Goal: Transaction & Acquisition: Purchase product/service

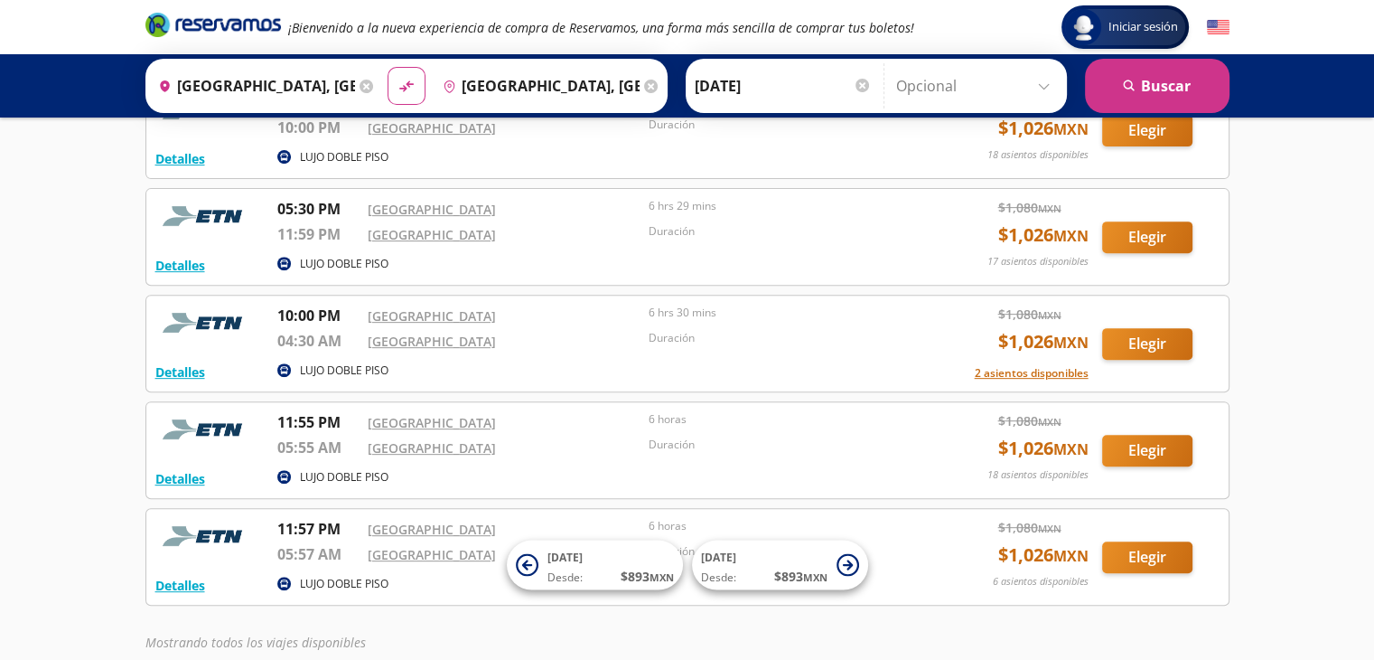
scroll to position [666, 0]
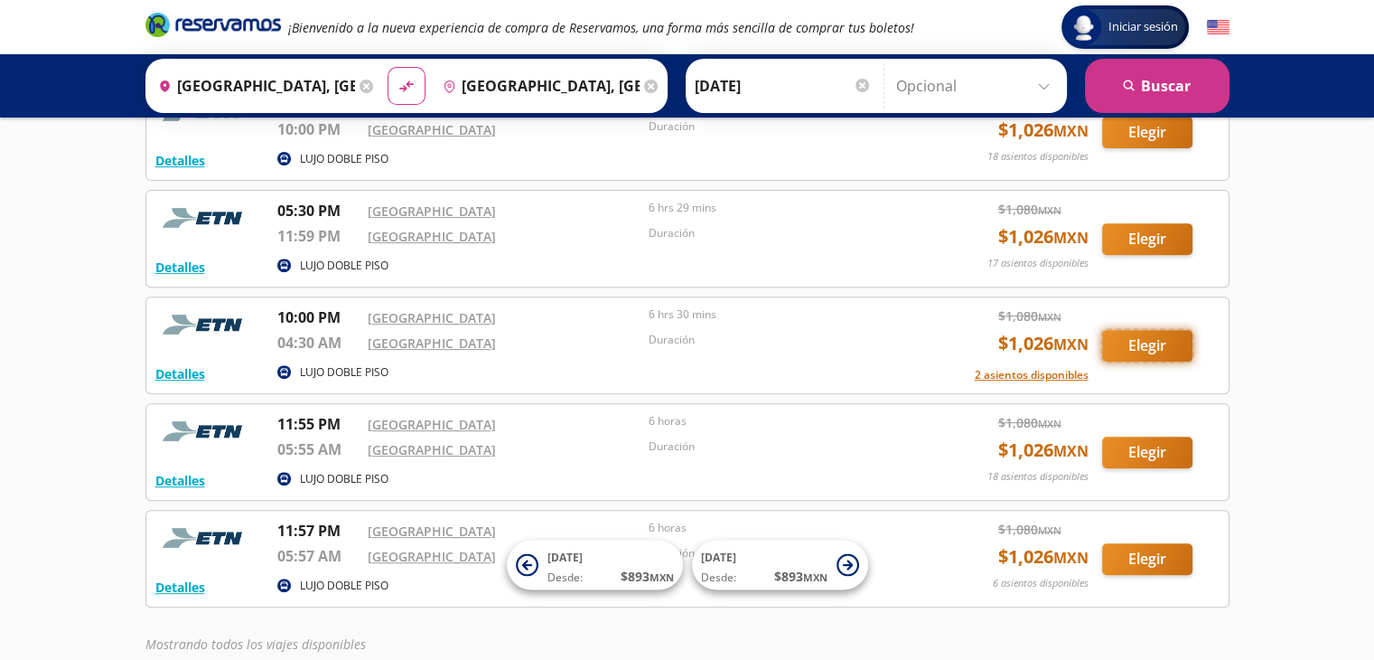
click at [1135, 341] on button "Elegir" at bounding box center [1147, 346] width 90 height 32
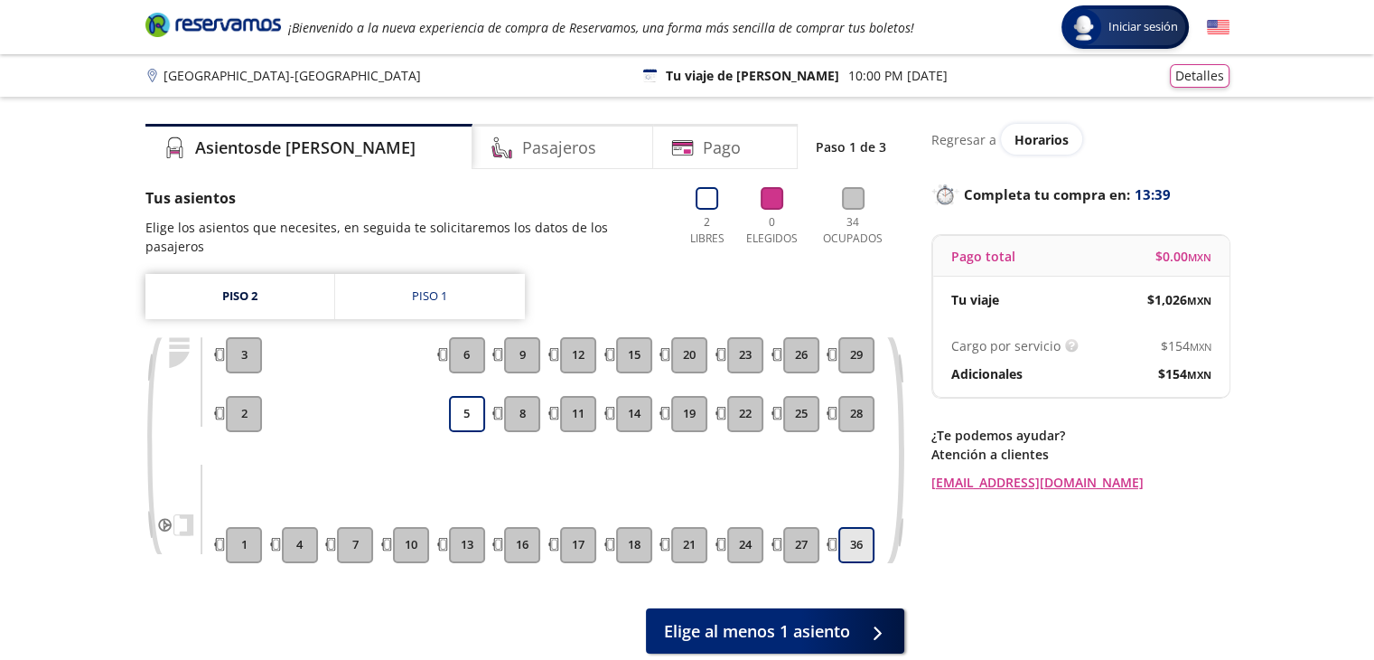
click at [853, 527] on button "36" at bounding box center [856, 545] width 36 height 36
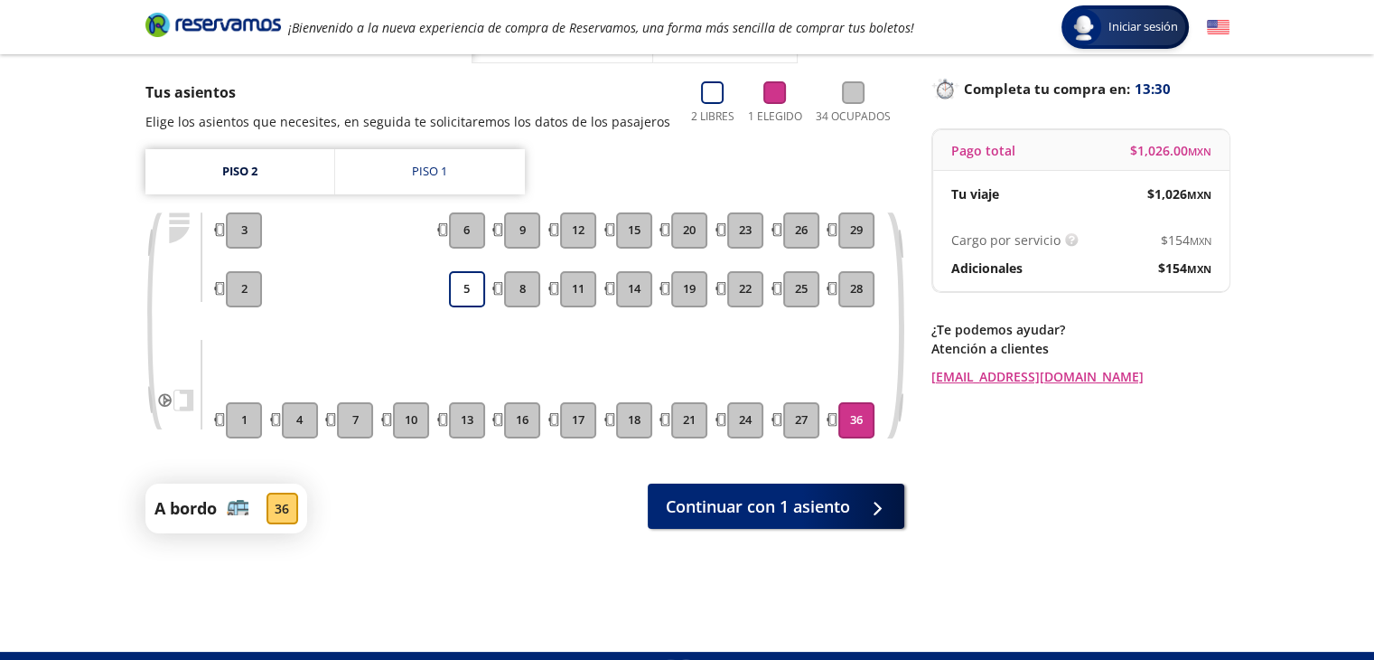
scroll to position [142, 0]
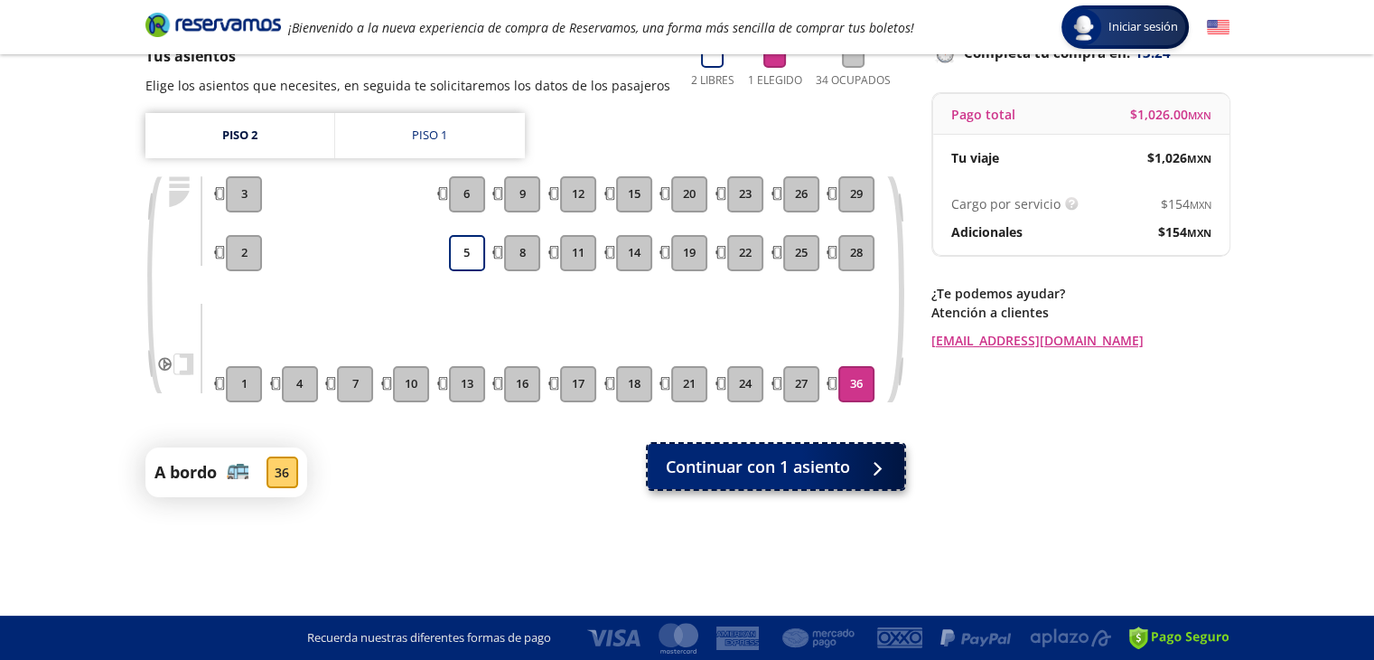
click at [752, 471] on span "Continuar con 1 asiento" at bounding box center [758, 466] width 184 height 24
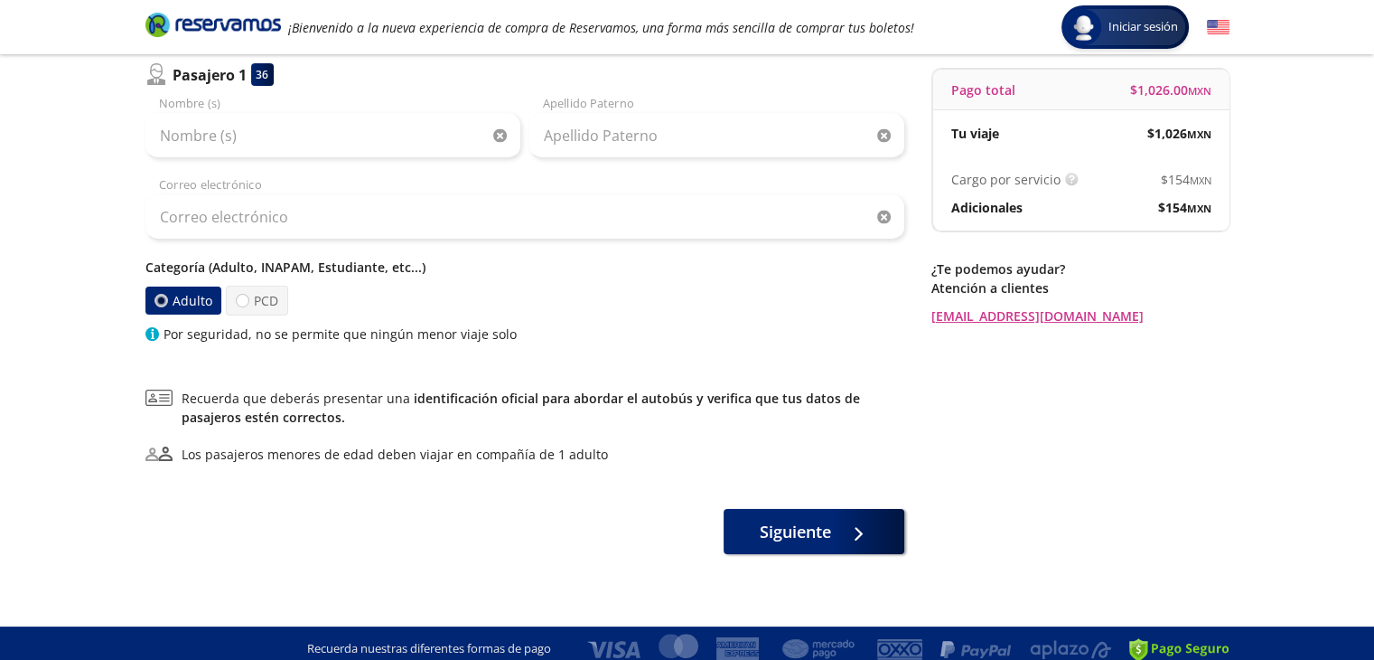
scroll to position [177, 0]
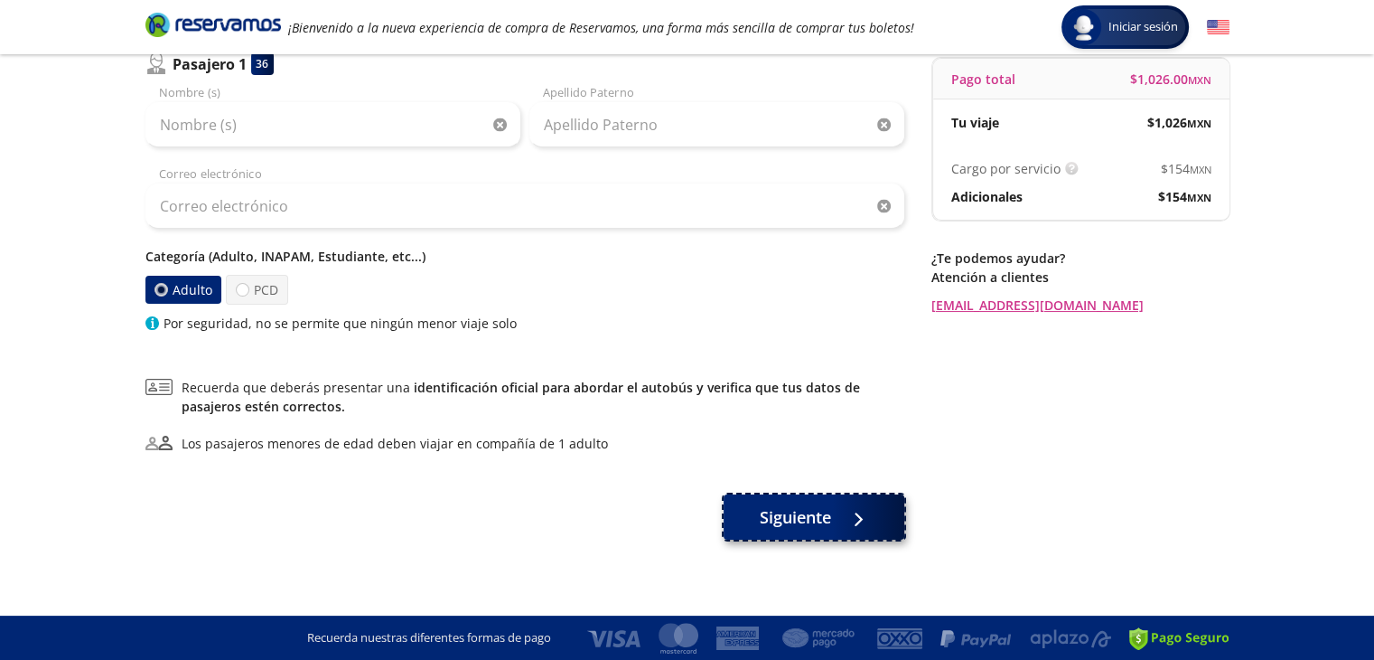
click at [813, 517] on span "Siguiente" at bounding box center [795, 517] width 71 height 24
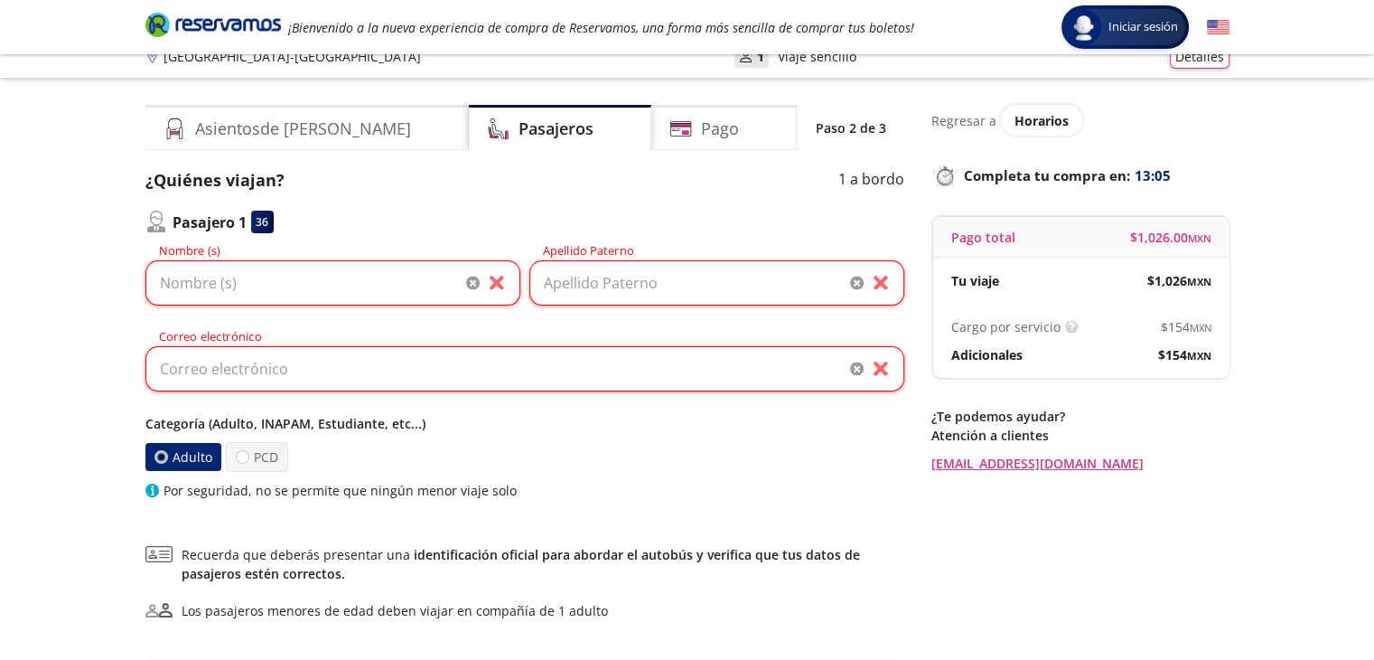
scroll to position [0, 0]
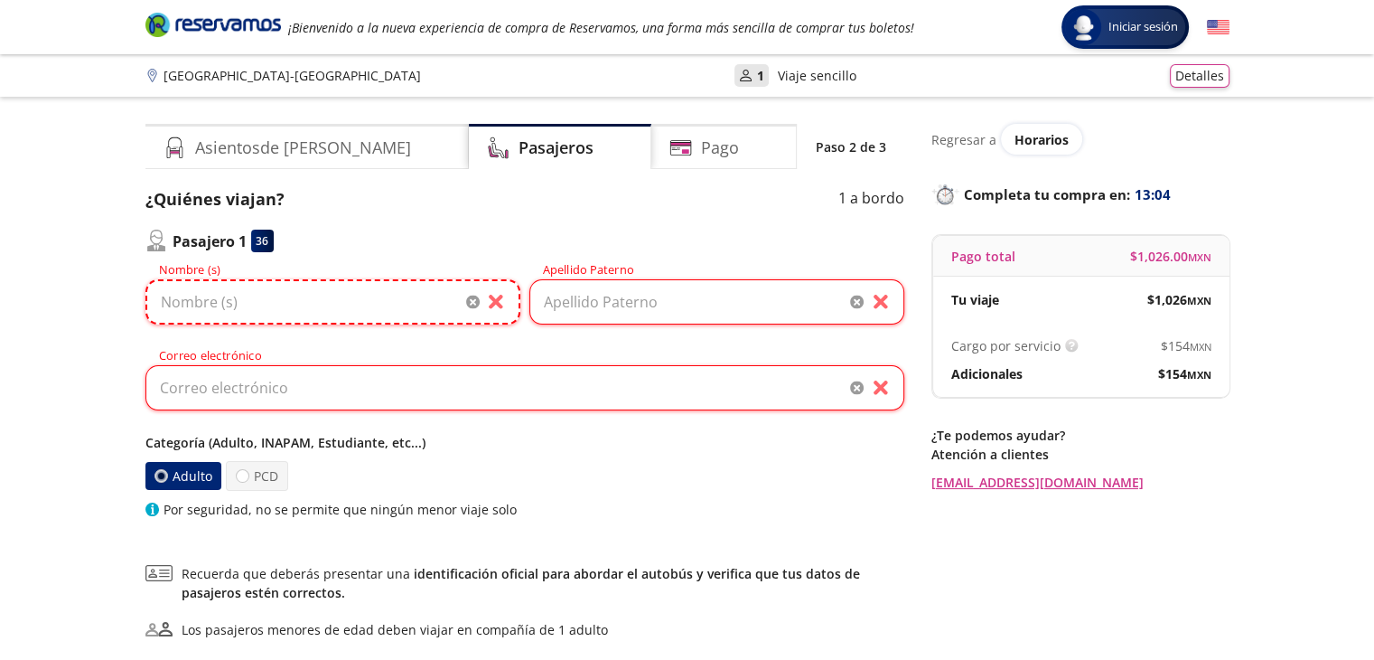
click at [211, 302] on input "Nombre (s)" at bounding box center [332, 301] width 375 height 45
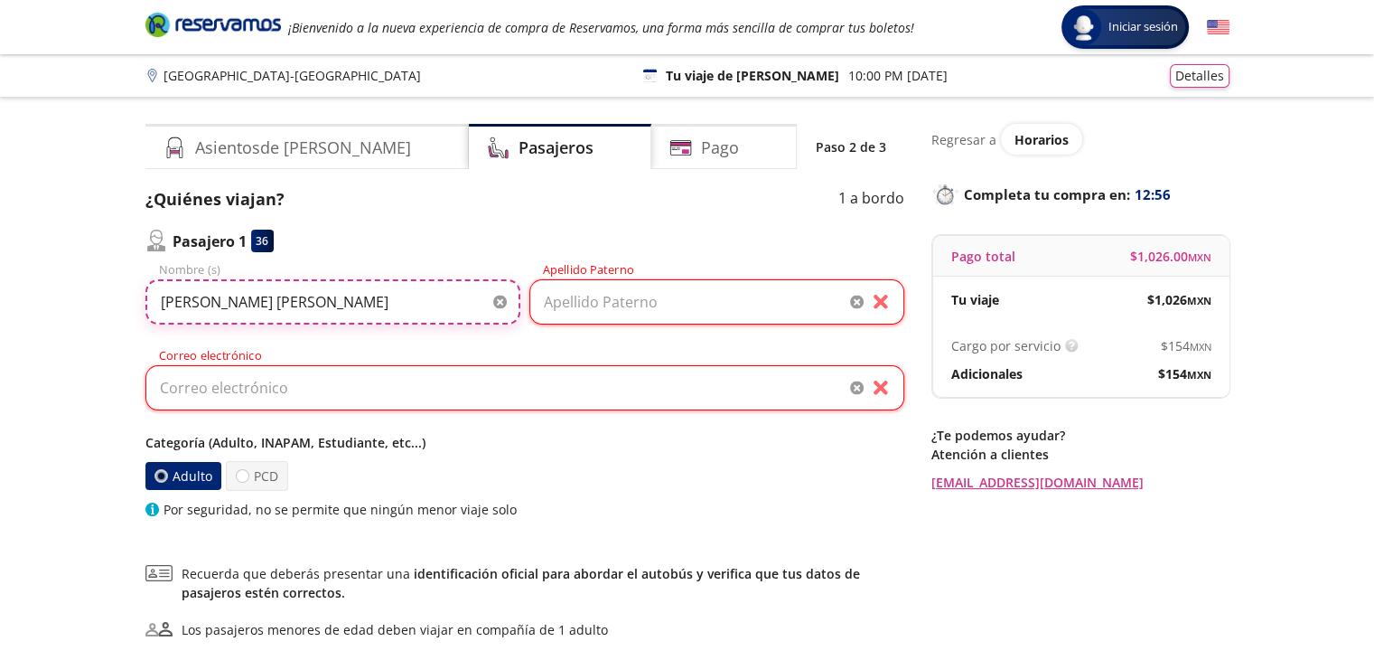
type input "[PERSON_NAME] [PERSON_NAME]"
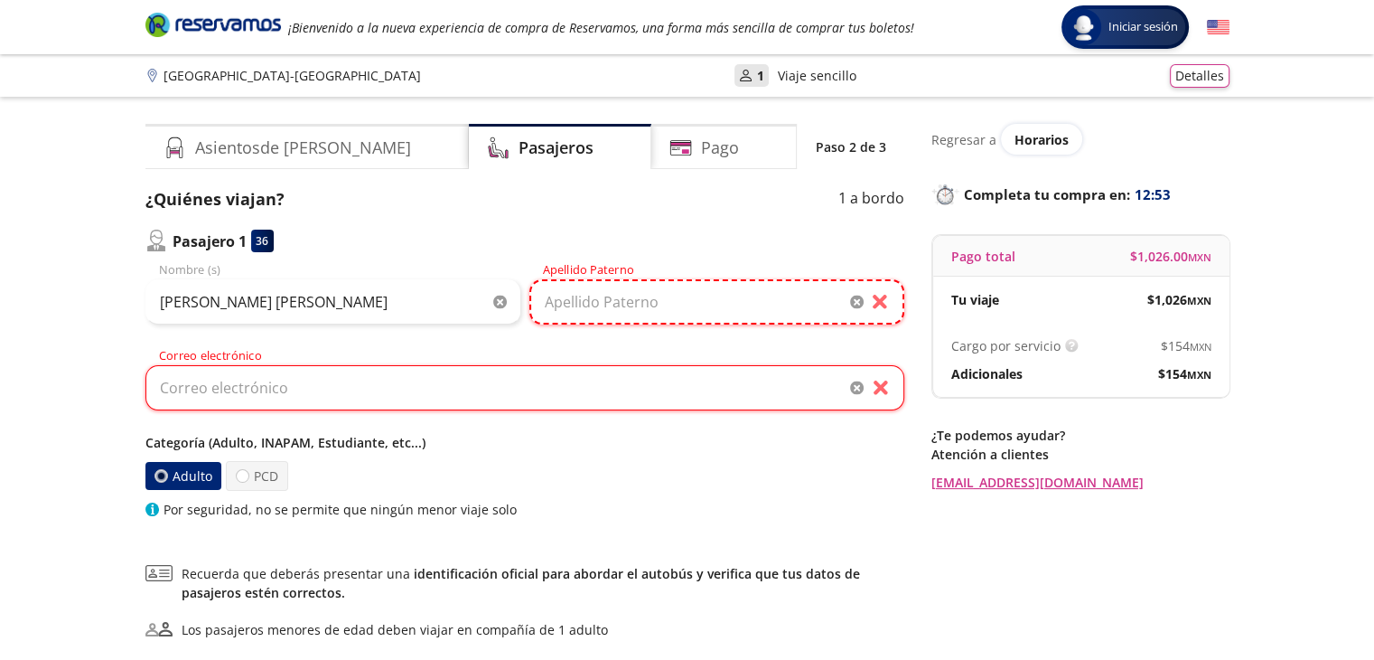
click at [590, 301] on input "Apellido Paterno" at bounding box center [716, 301] width 375 height 45
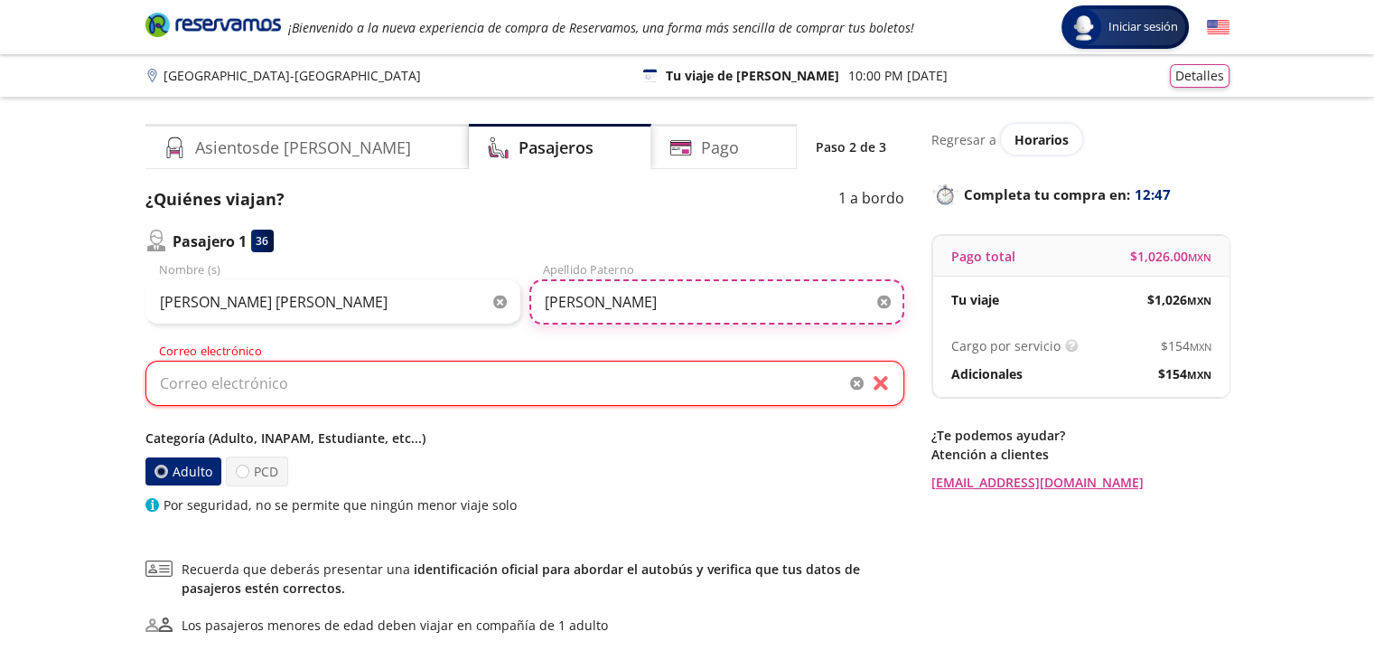
type input "[PERSON_NAME]"
click at [670, 462] on div "Adulto PCD" at bounding box center [524, 471] width 759 height 30
click at [241, 379] on input "Correo electrónico" at bounding box center [524, 382] width 759 height 45
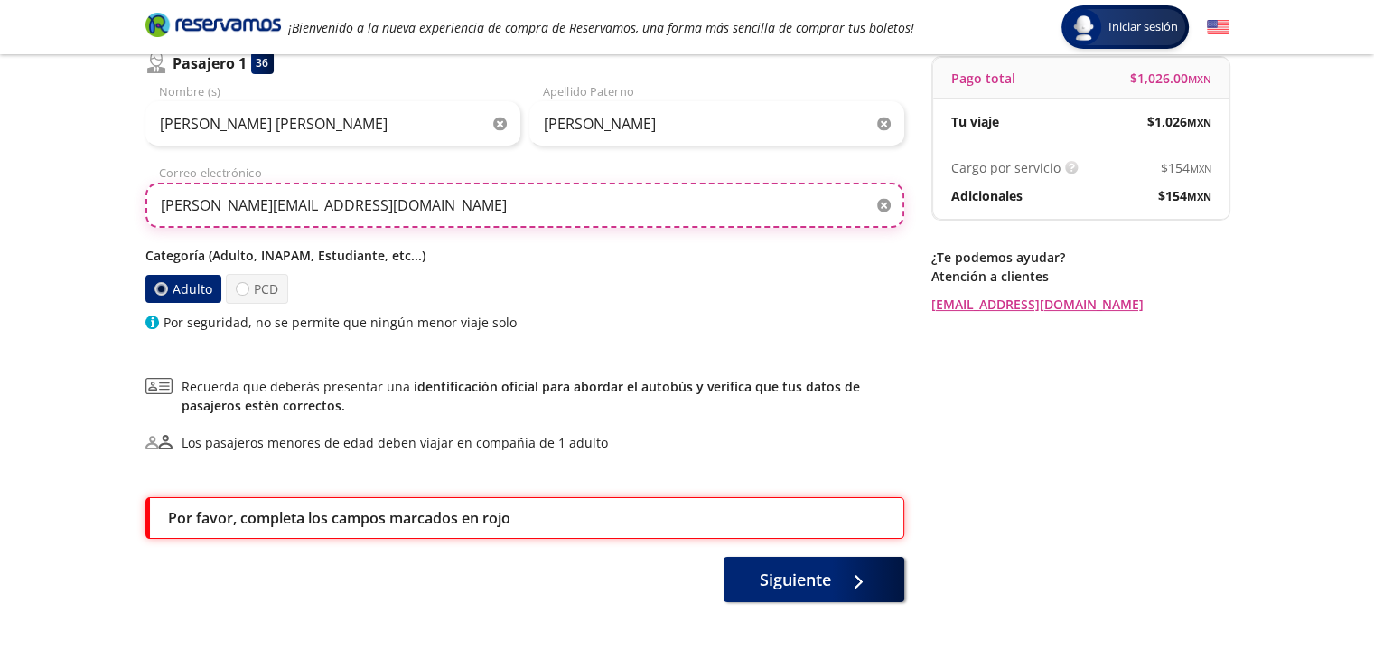
scroll to position [237, 0]
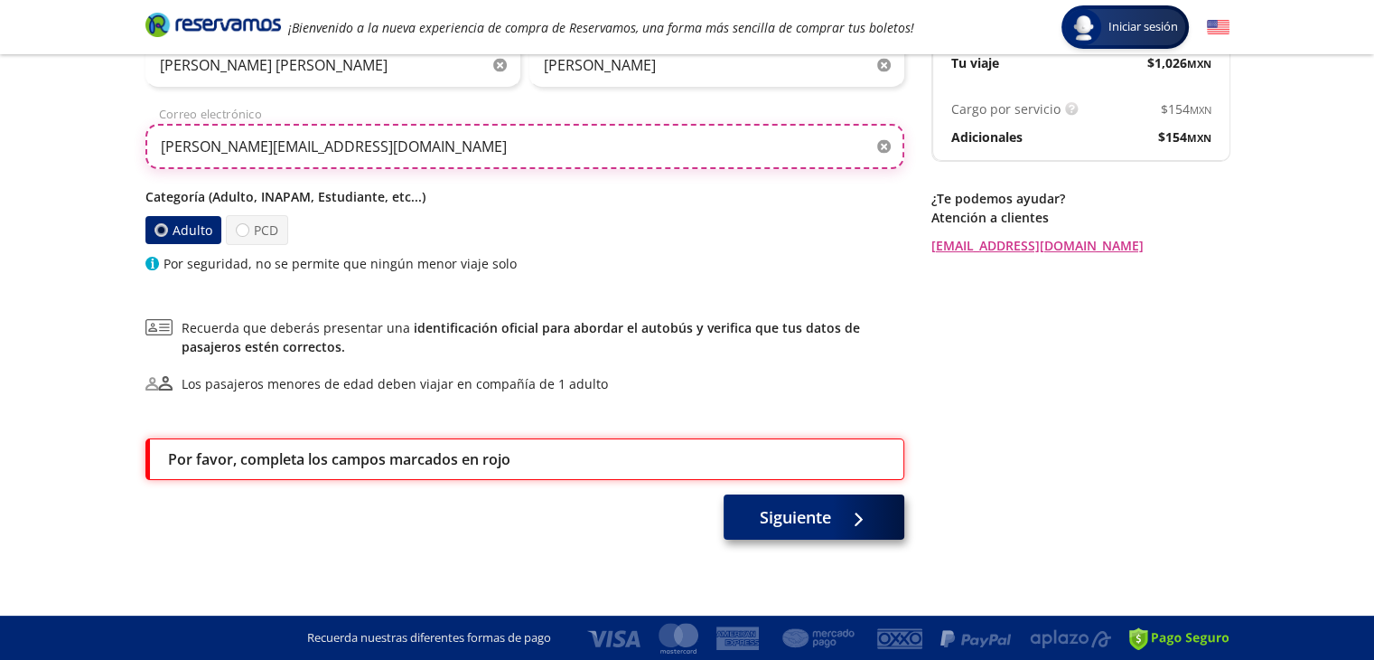
type input "[PERSON_NAME][EMAIL_ADDRESS][DOMAIN_NAME]"
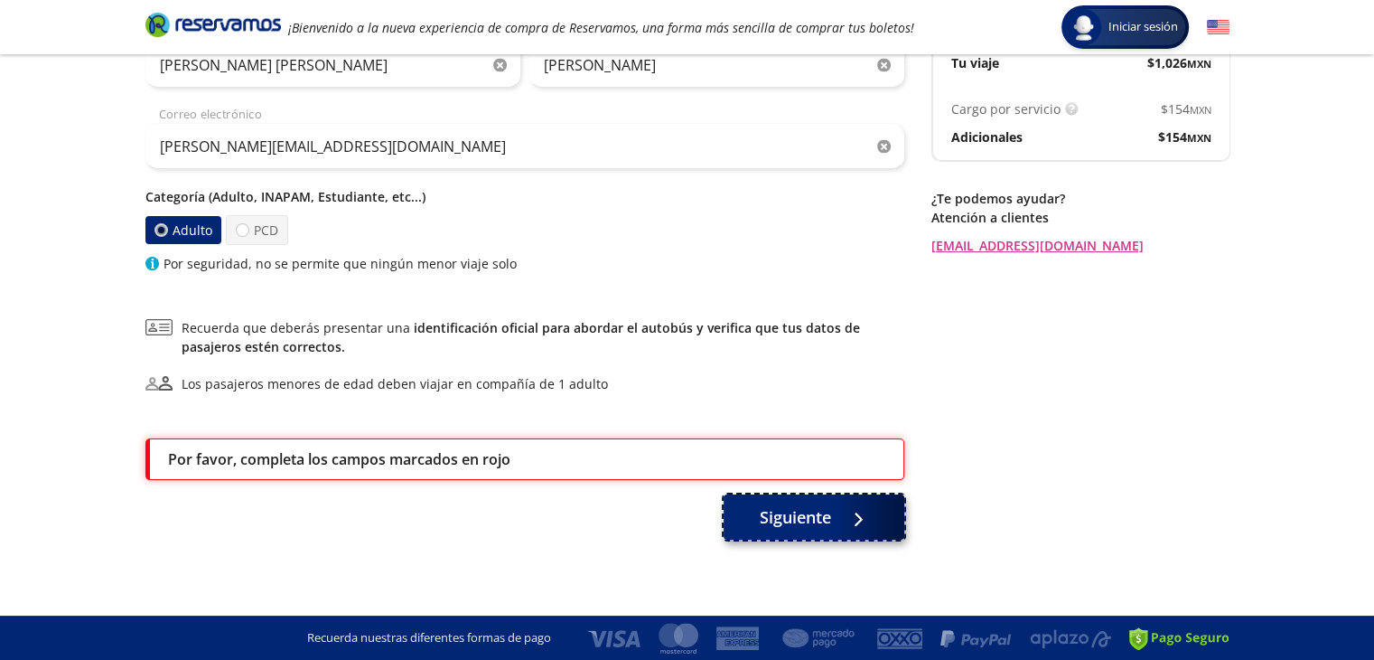
click at [794, 517] on span "Siguiente" at bounding box center [795, 517] width 71 height 24
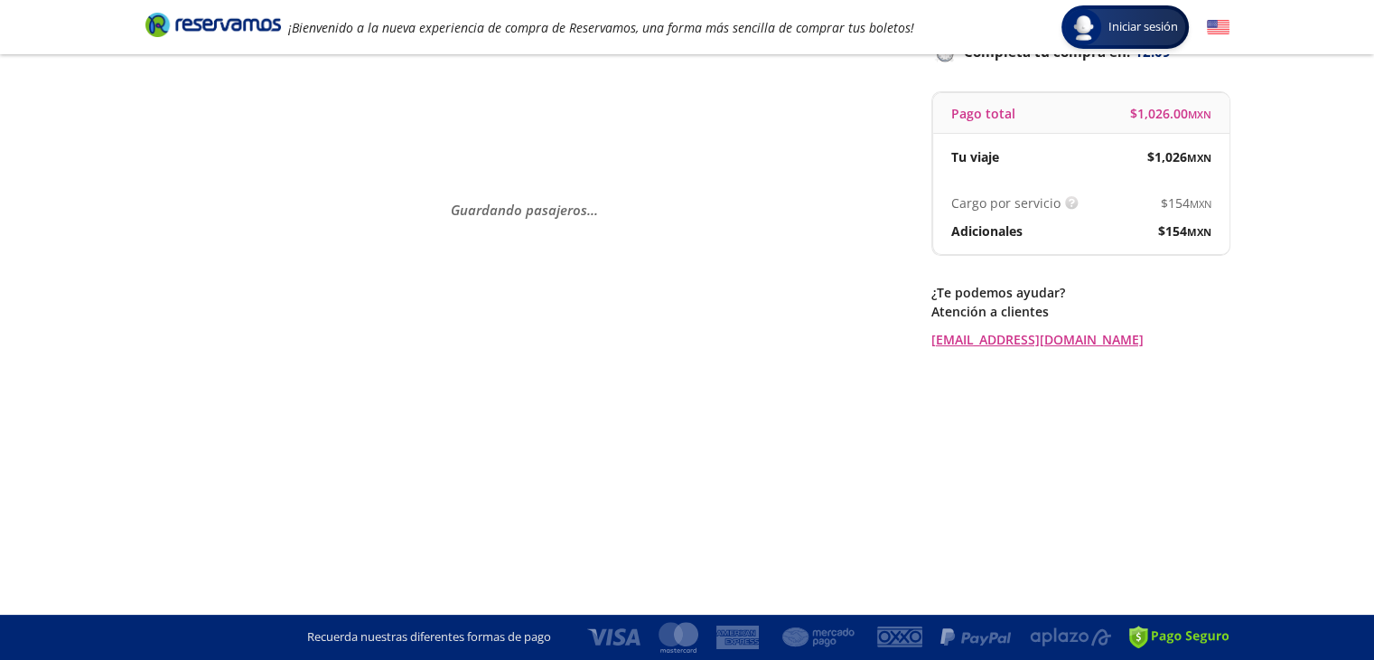
scroll to position [0, 0]
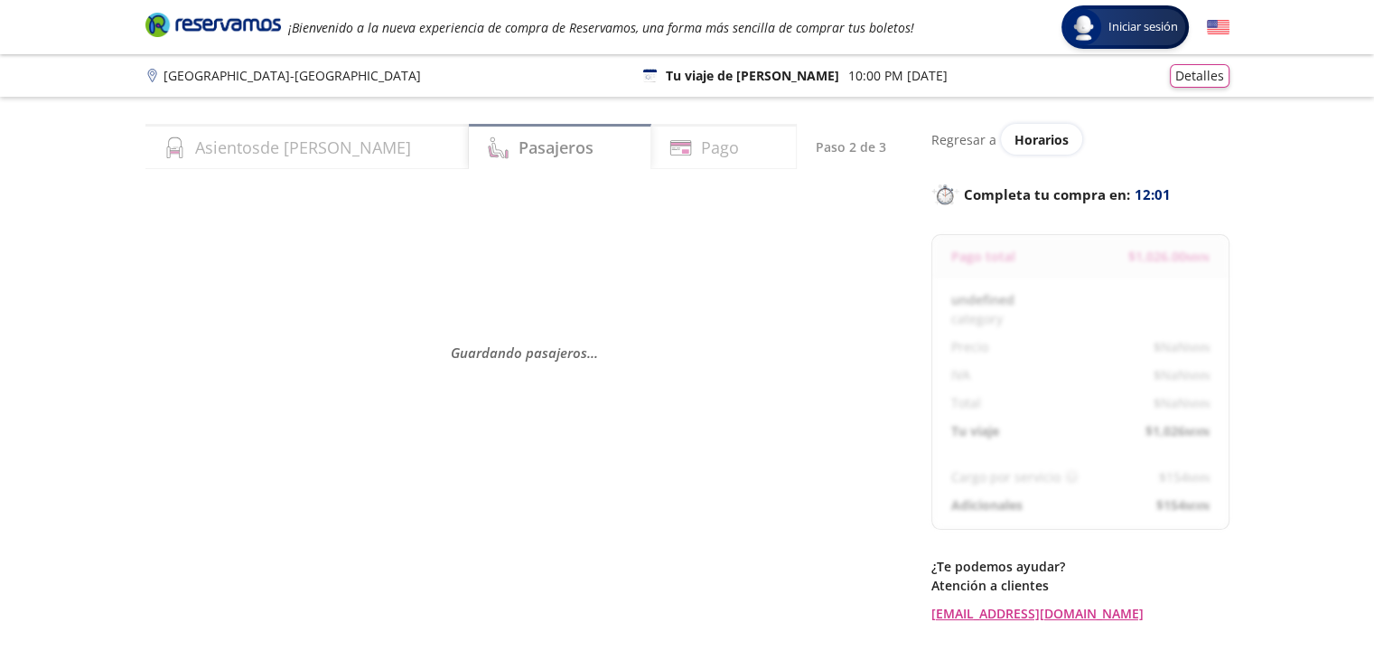
select select "MX"
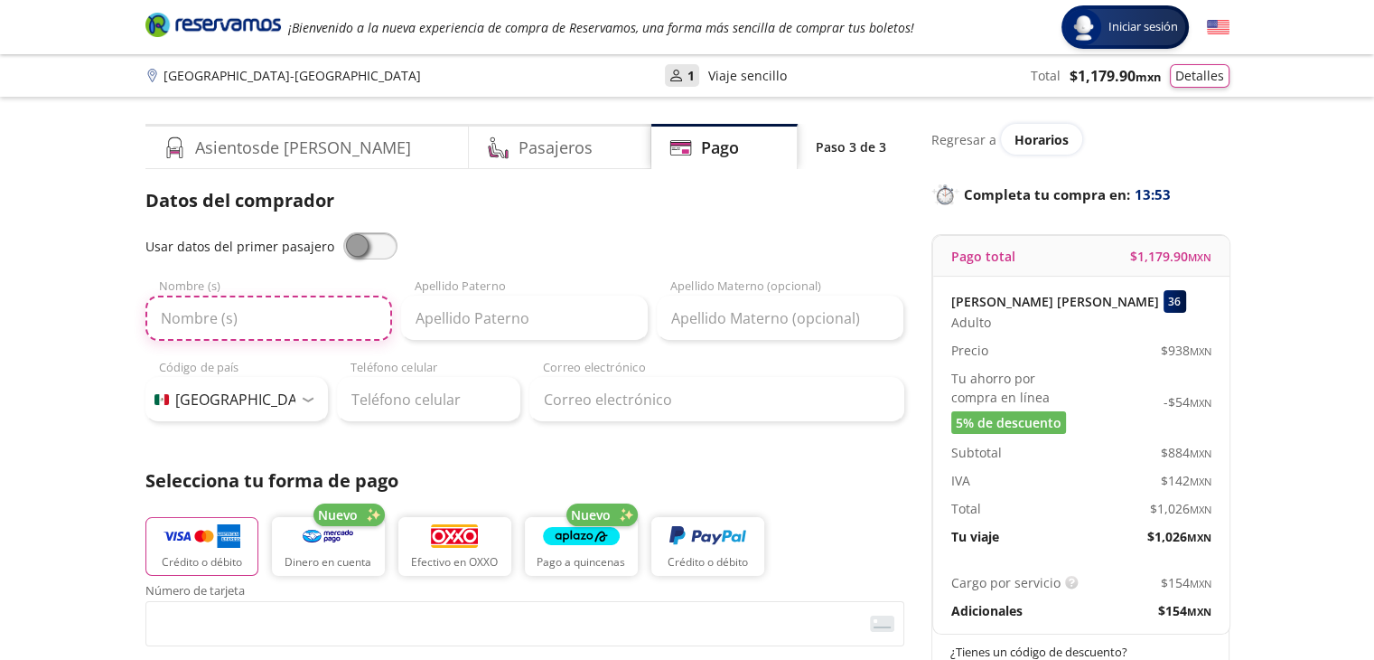
click at [182, 319] on input "Nombre (s)" at bounding box center [268, 317] width 247 height 45
type input "[PERSON_NAME] [PERSON_NAME]"
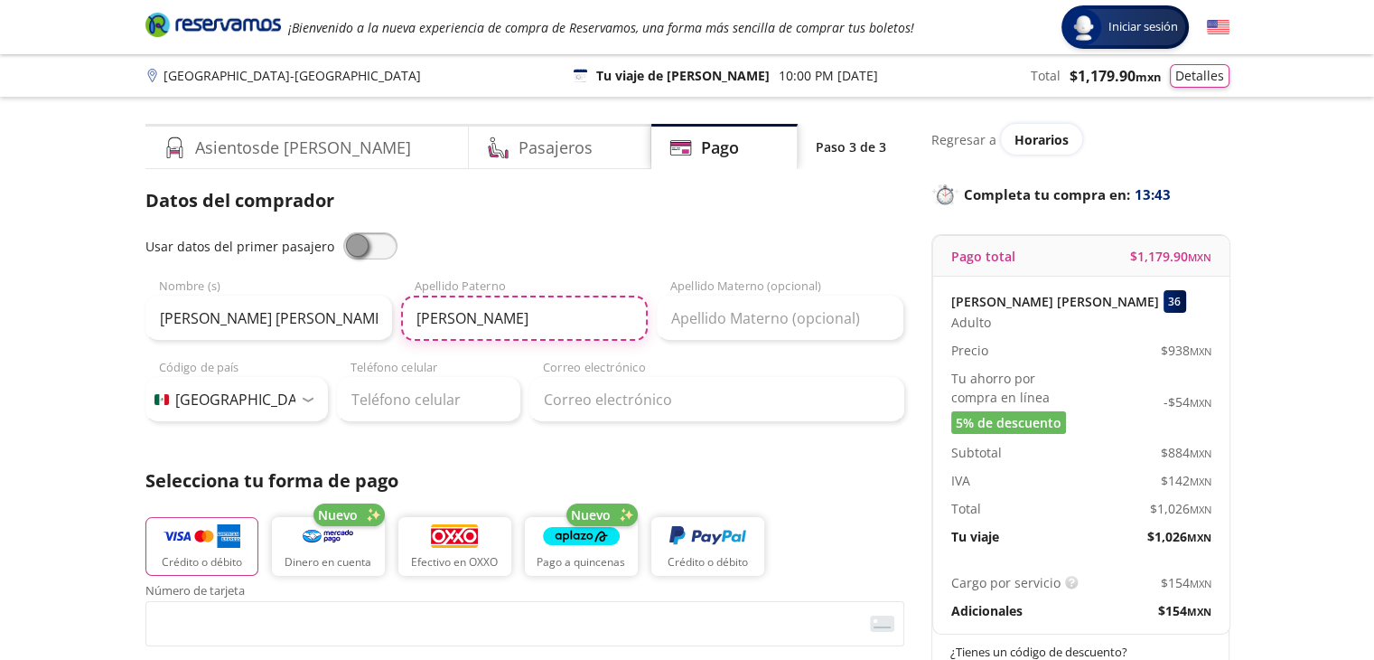
type input "[PERSON_NAME]"
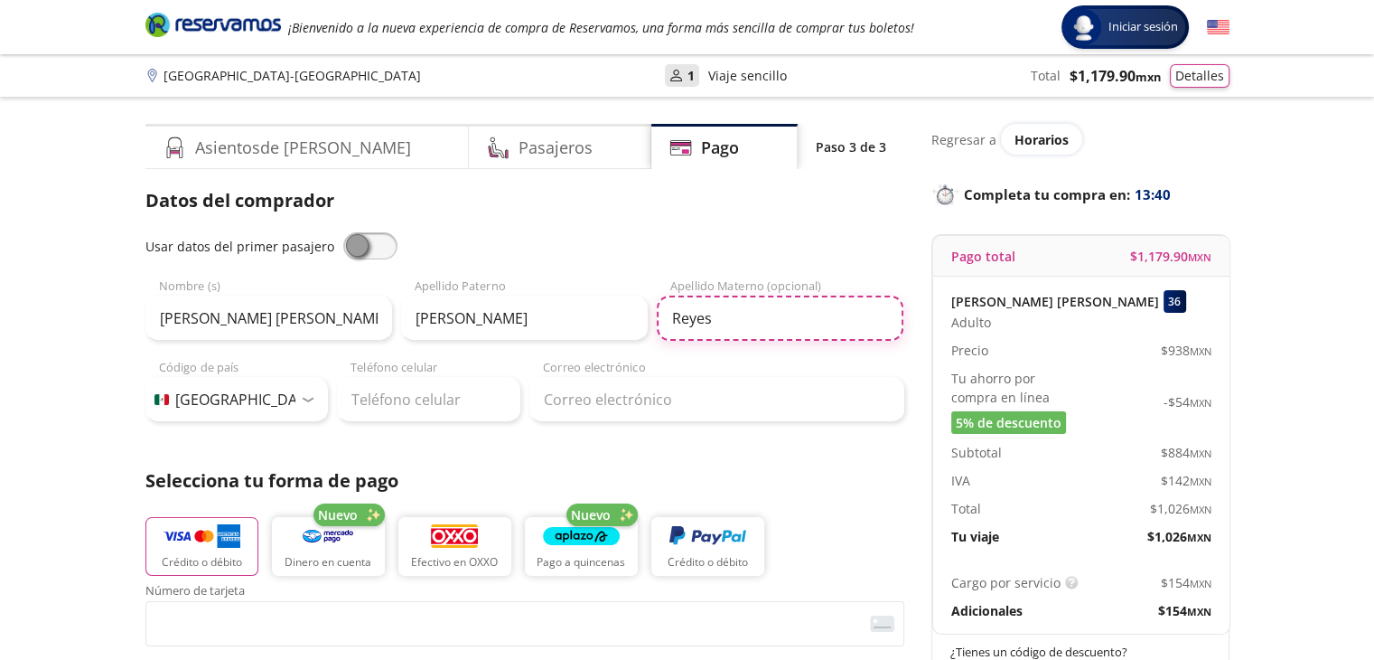
type input "Reyes"
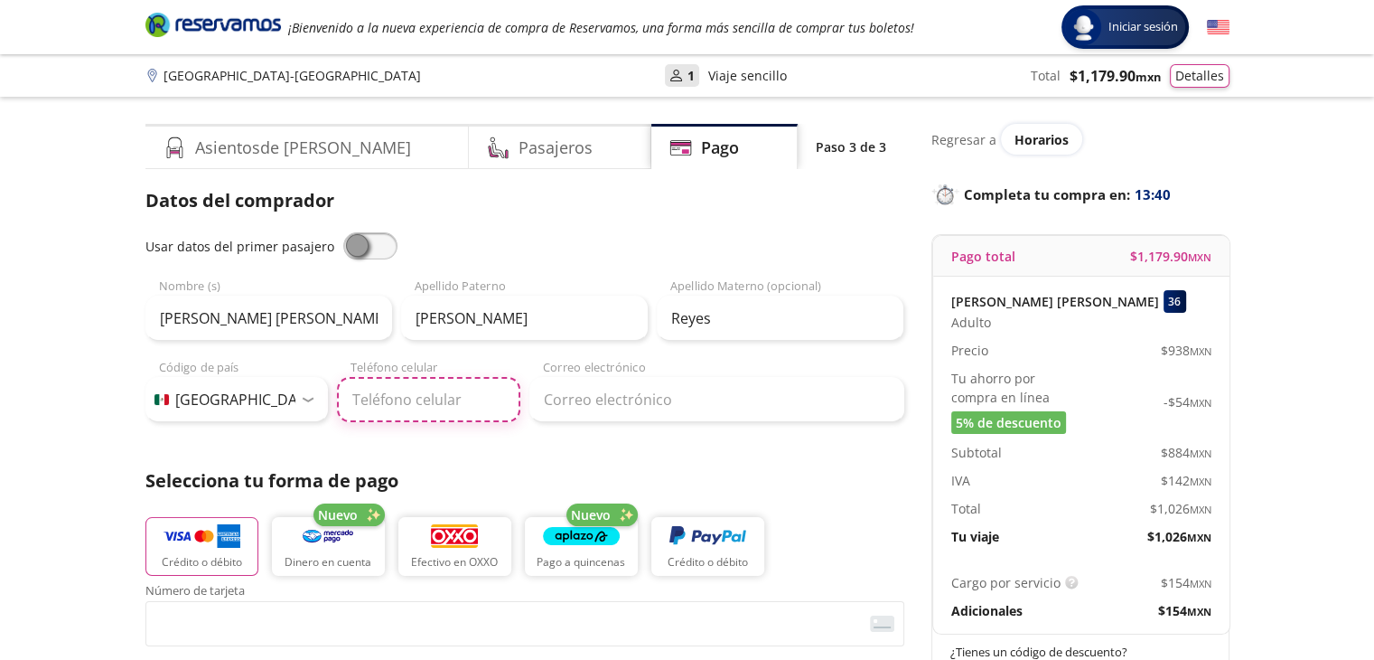
click at [430, 402] on input "Teléfono celular" at bounding box center [428, 399] width 183 height 45
type input "55 3455 2210"
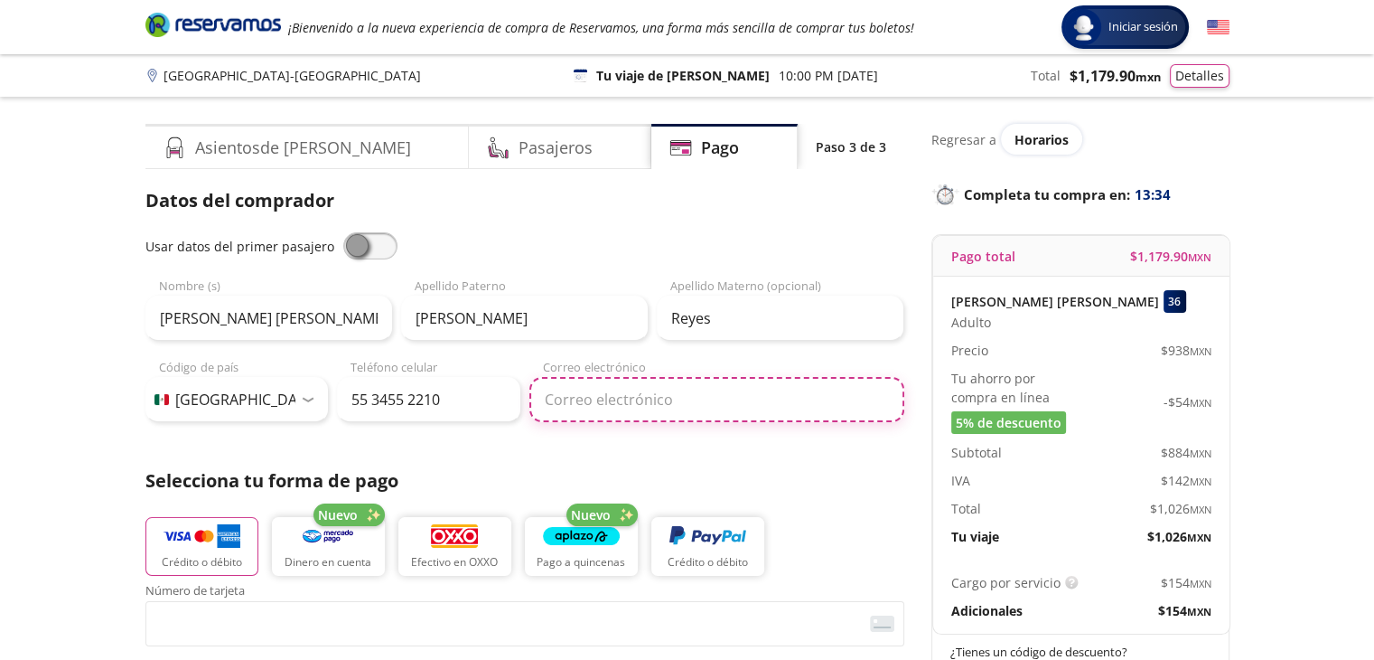
click at [586, 400] on input "Correo electrónico" at bounding box center [716, 399] width 375 height 45
type input "[PERSON_NAME][EMAIL_ADDRESS][DOMAIN_NAME]"
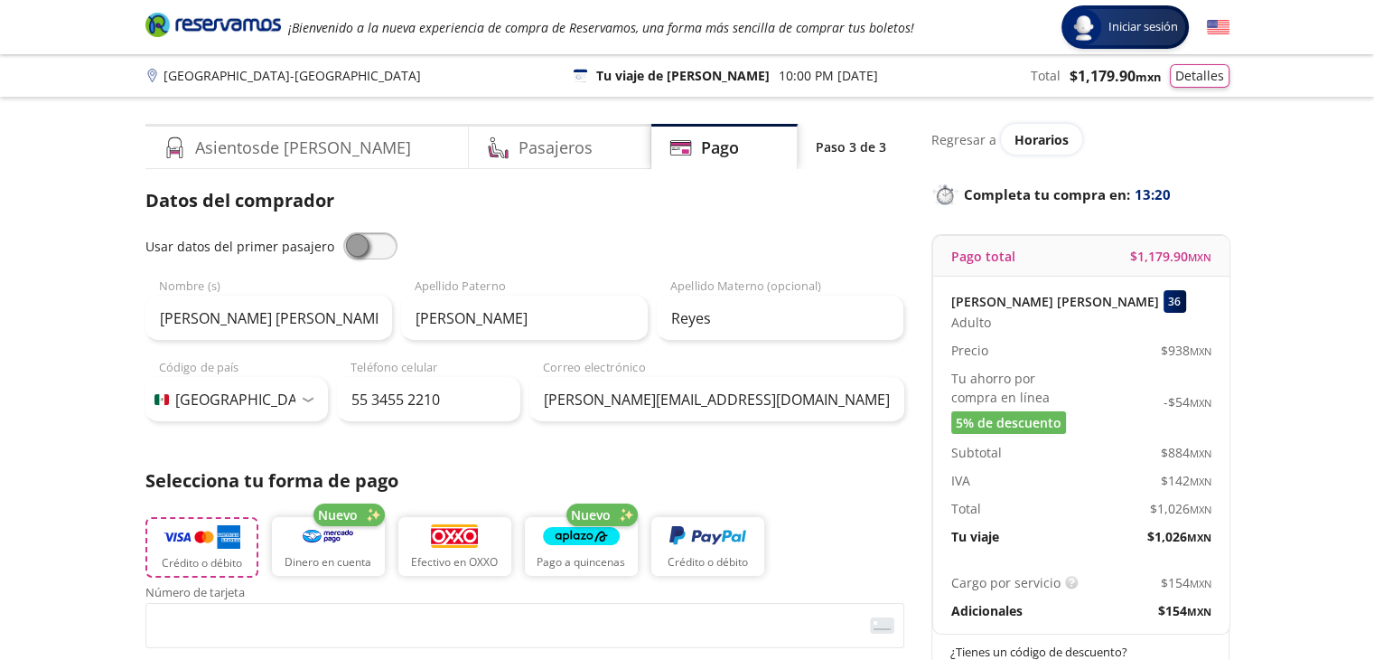
click at [192, 551] on button "Crédito o débito" at bounding box center [201, 547] width 113 height 61
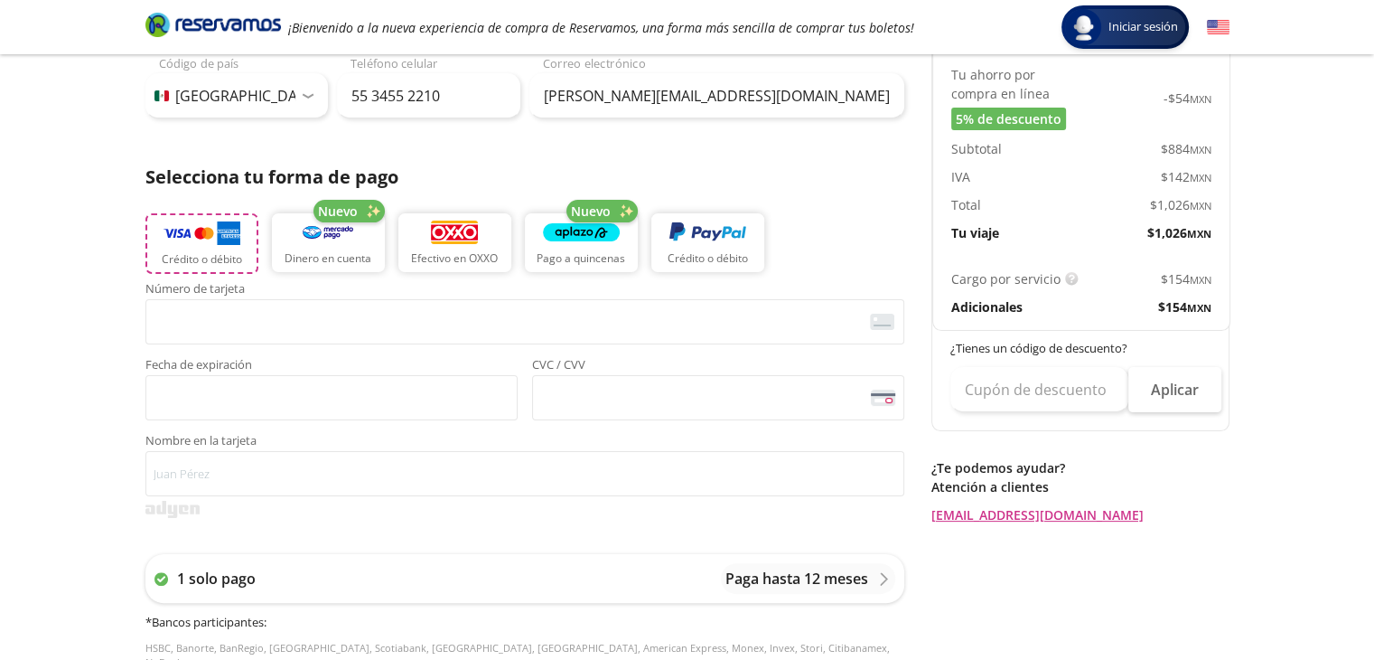
scroll to position [320, 0]
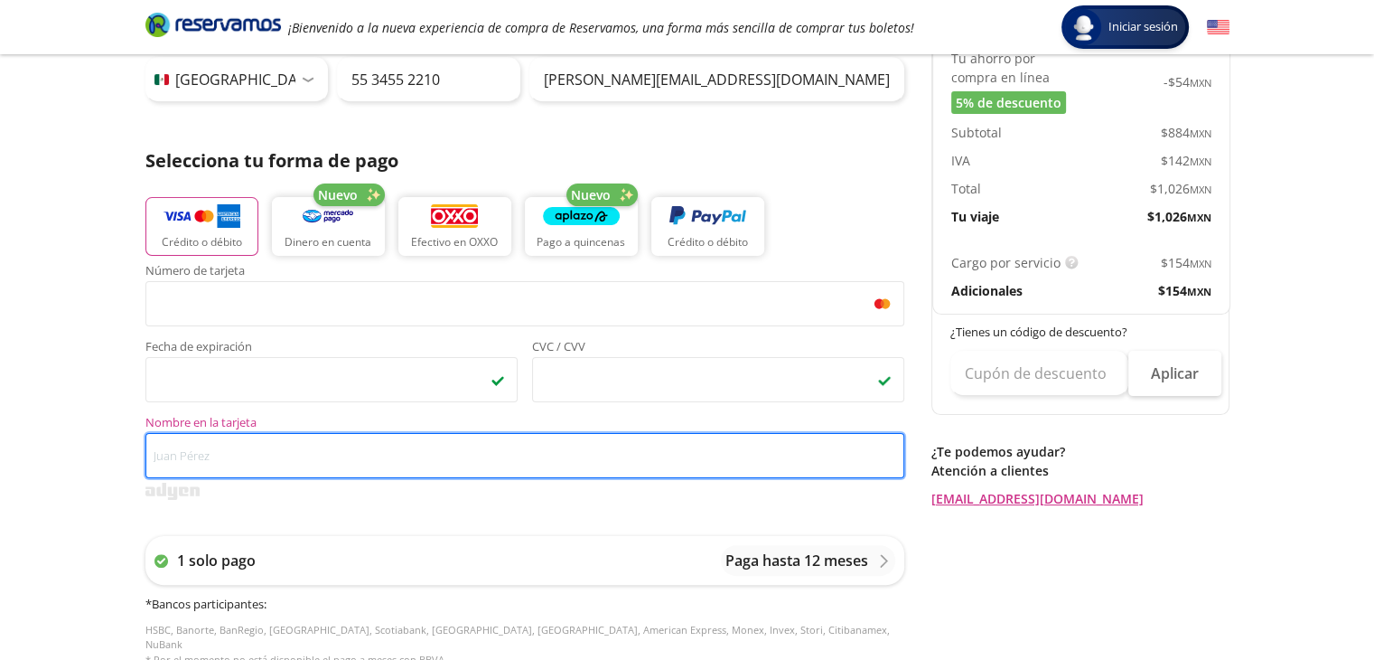
click at [228, 453] on input "Nombre en la tarjeta" at bounding box center [524, 455] width 759 height 45
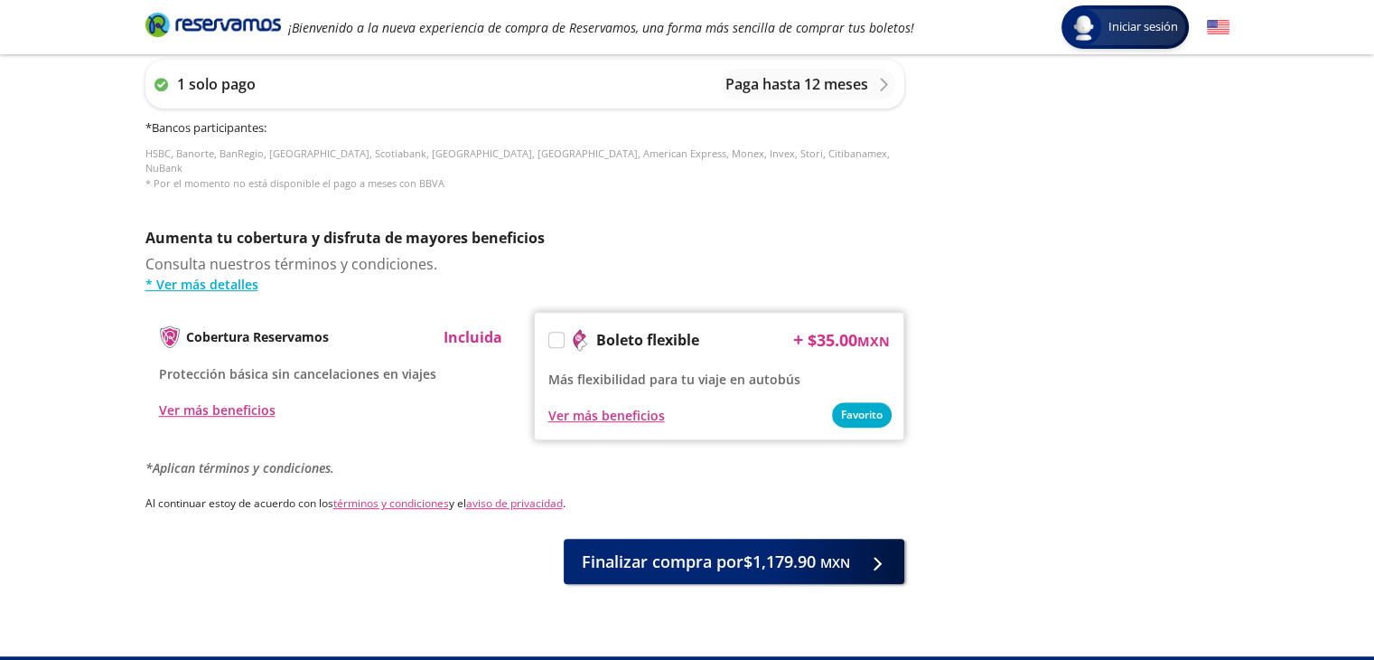
scroll to position [806, 0]
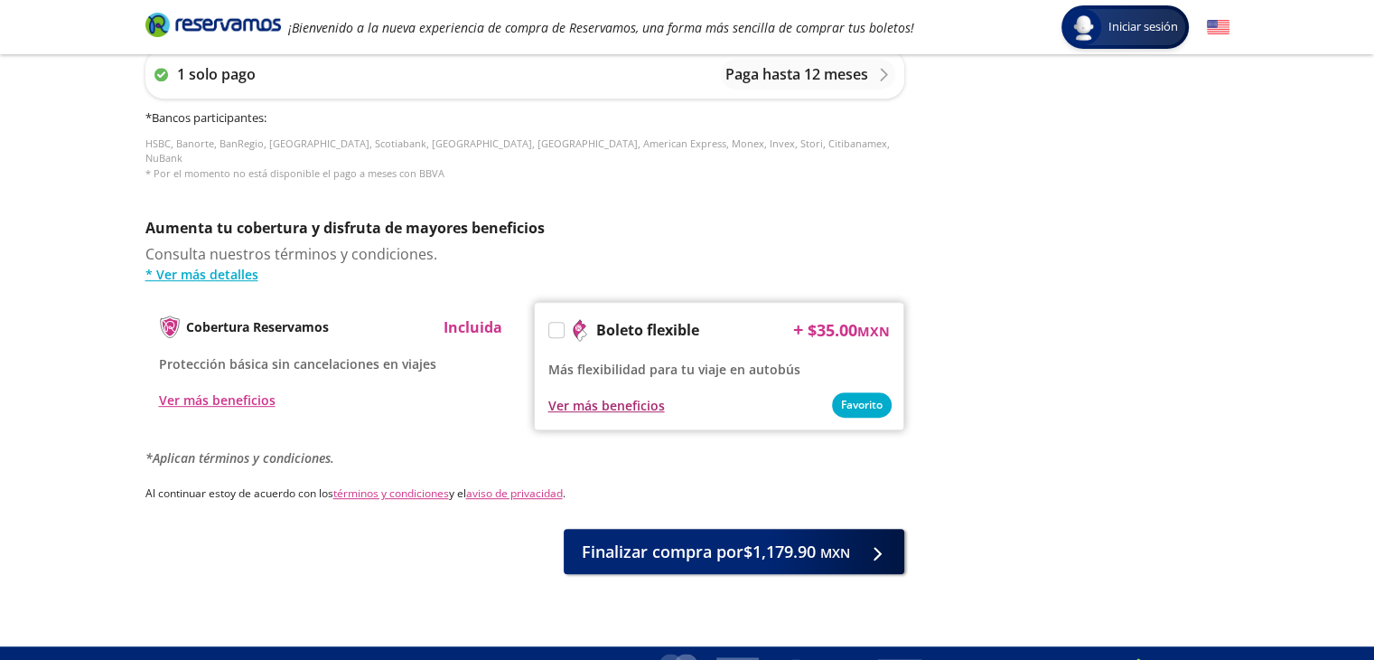
type input "[PERSON_NAME] [PERSON_NAME]"
click at [600, 396] on div "Ver más beneficios" at bounding box center [606, 405] width 117 height 19
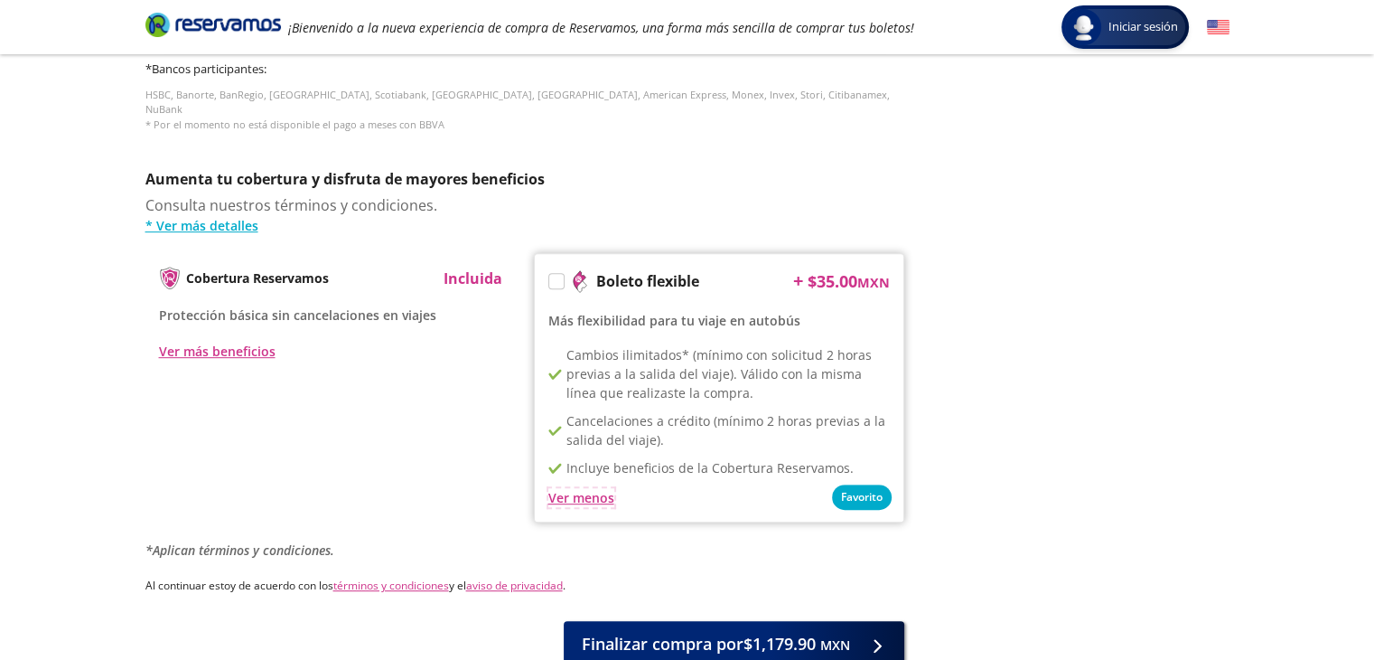
scroll to position [847, 0]
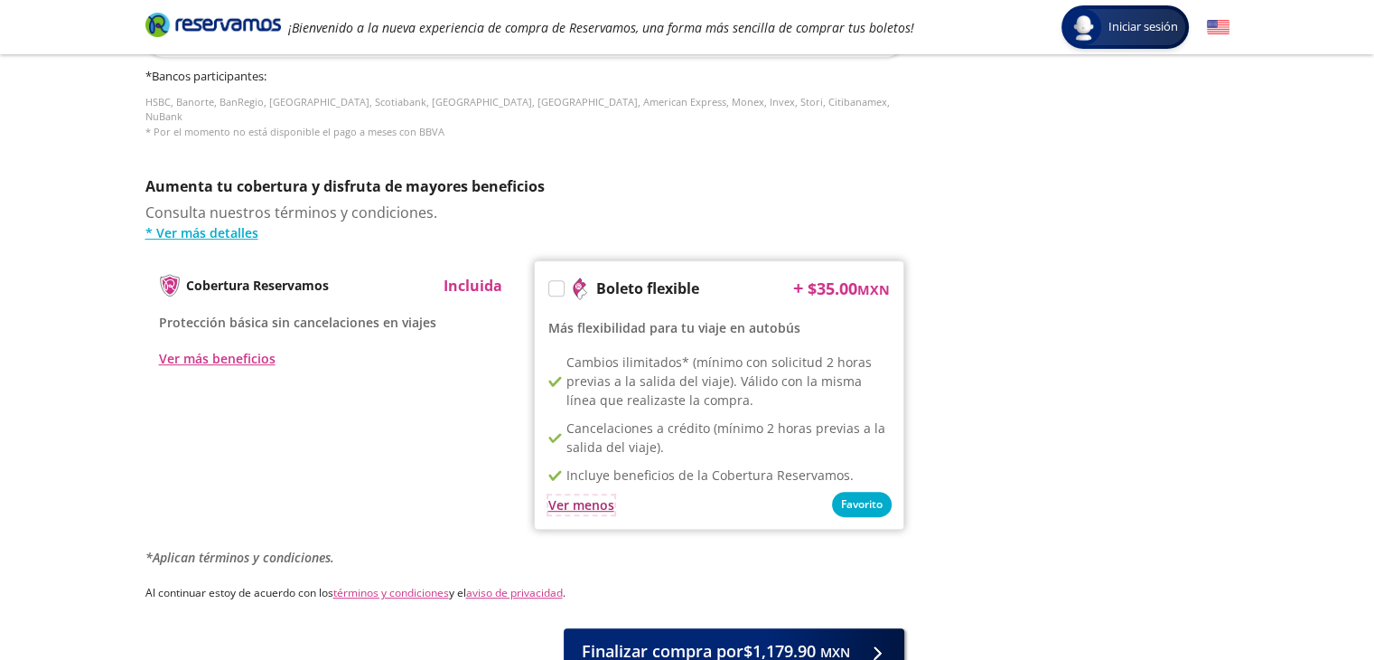
click at [568, 495] on div "Ver menos" at bounding box center [581, 504] width 66 height 19
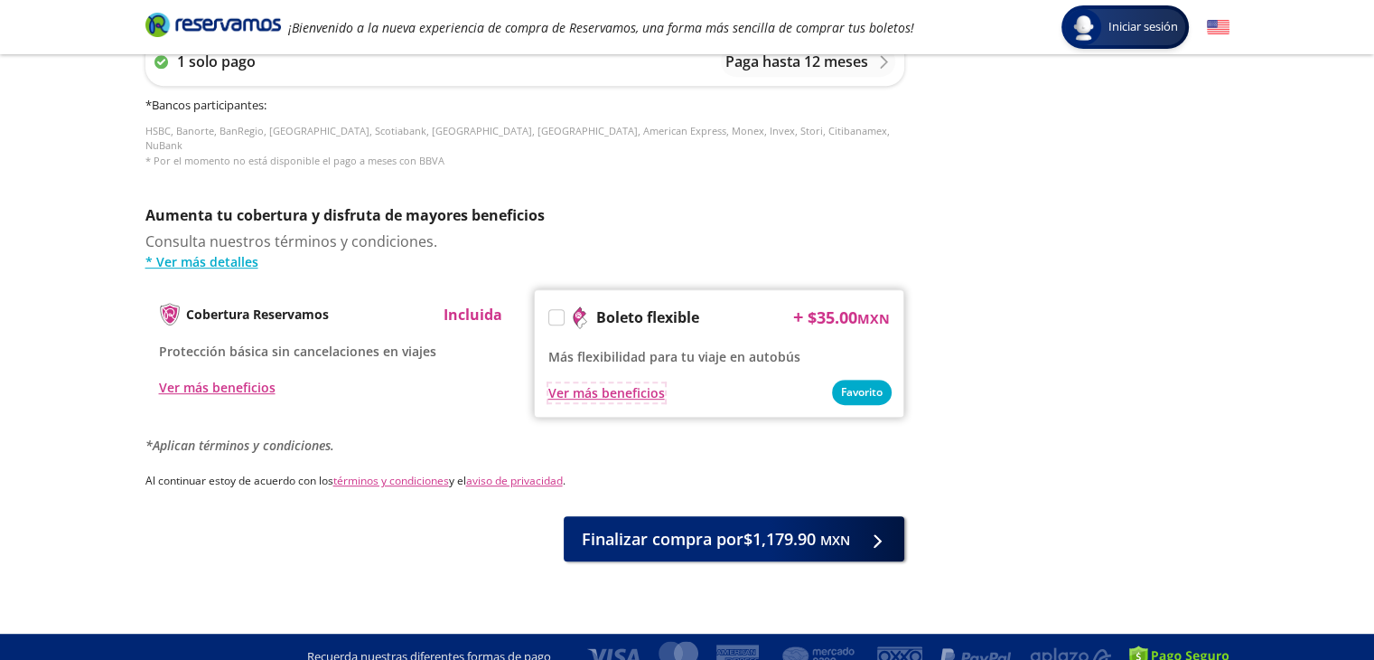
scroll to position [823, 0]
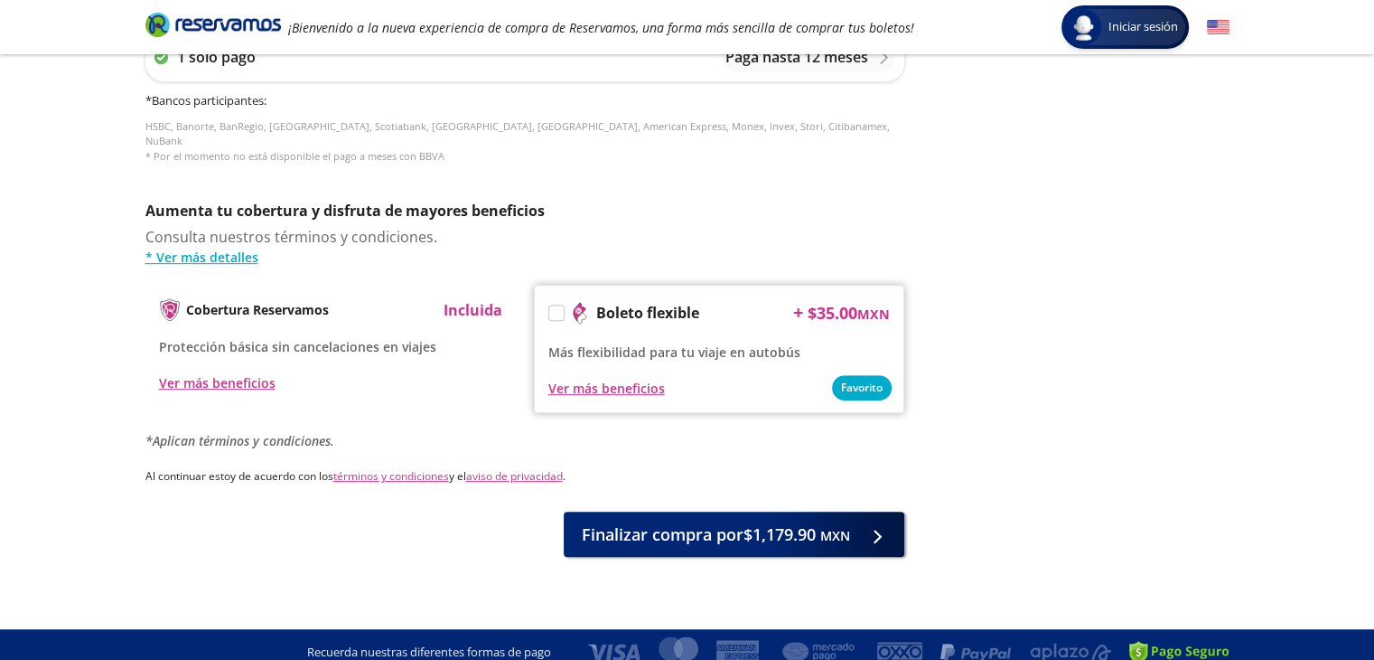
click at [553, 305] on label at bounding box center [556, 312] width 14 height 14
click at [553, 310] on input "Boleto flexible" at bounding box center [555, 316] width 12 height 12
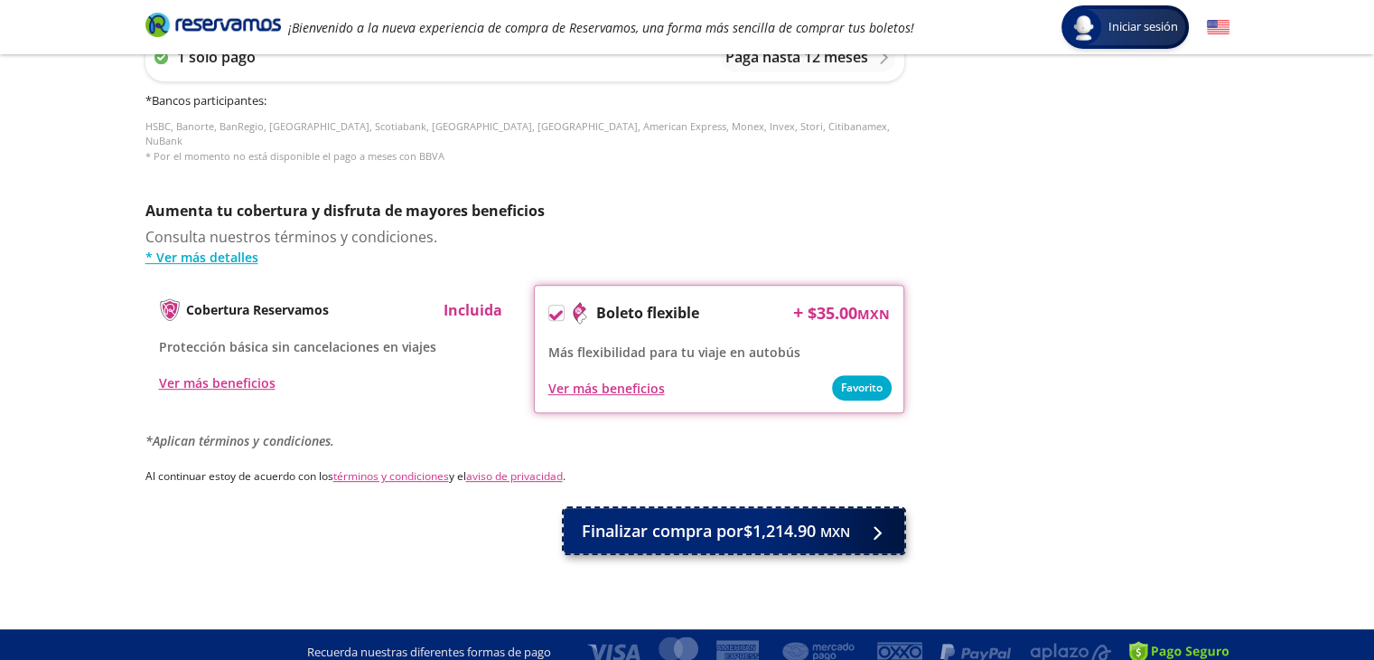
click at [719, 519] on span "Finalizar compra por $1,214.90 MXN" at bounding box center [716, 531] width 268 height 24
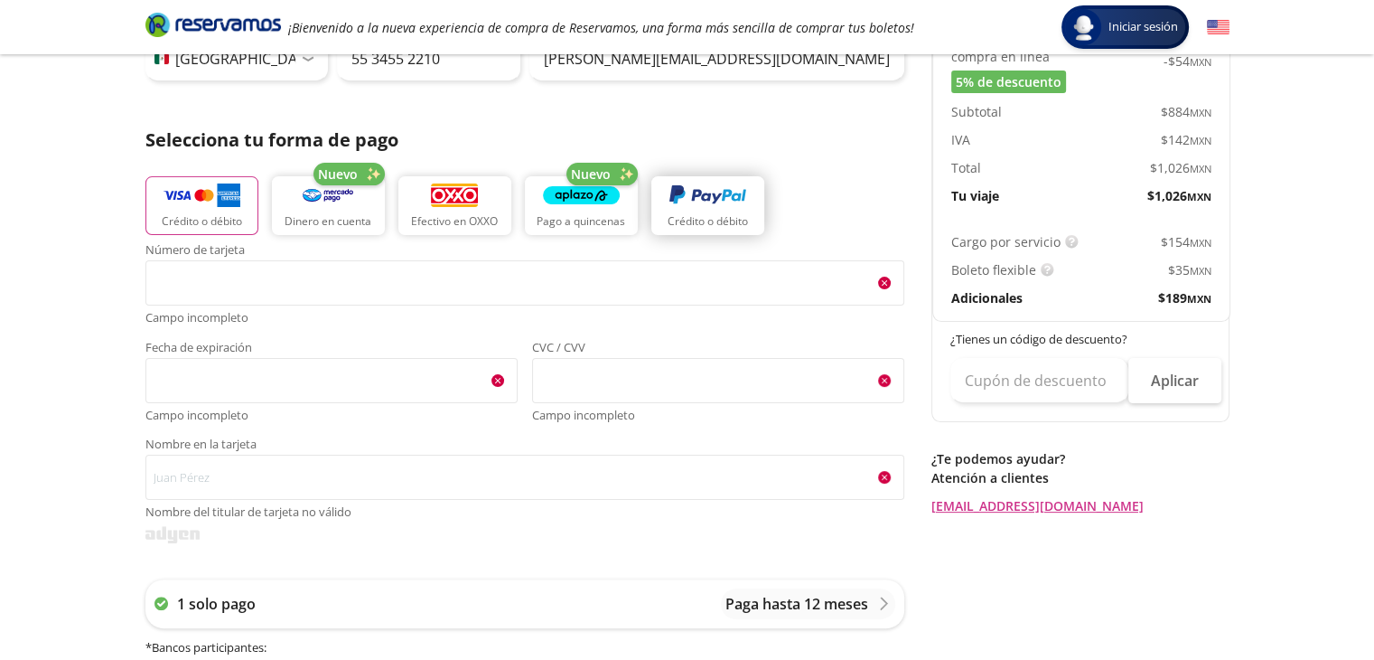
scroll to position [329, 0]
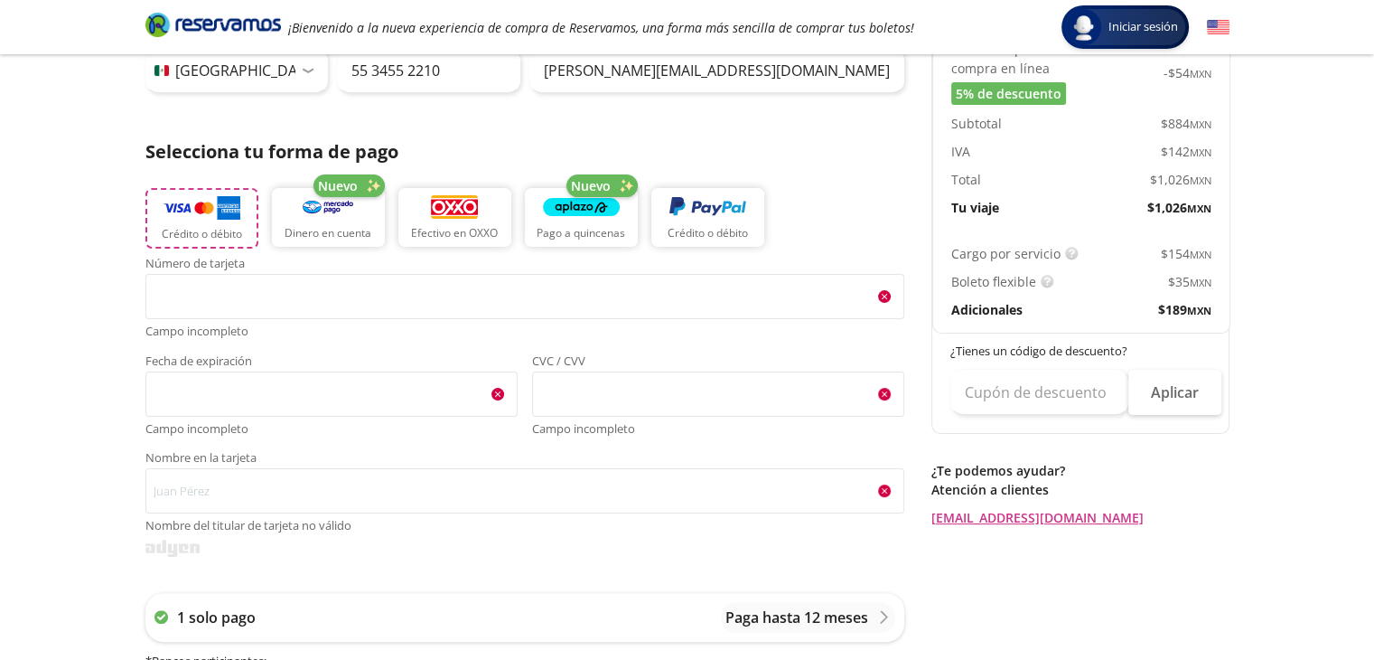
click at [218, 211] on img "button" at bounding box center [202, 207] width 77 height 27
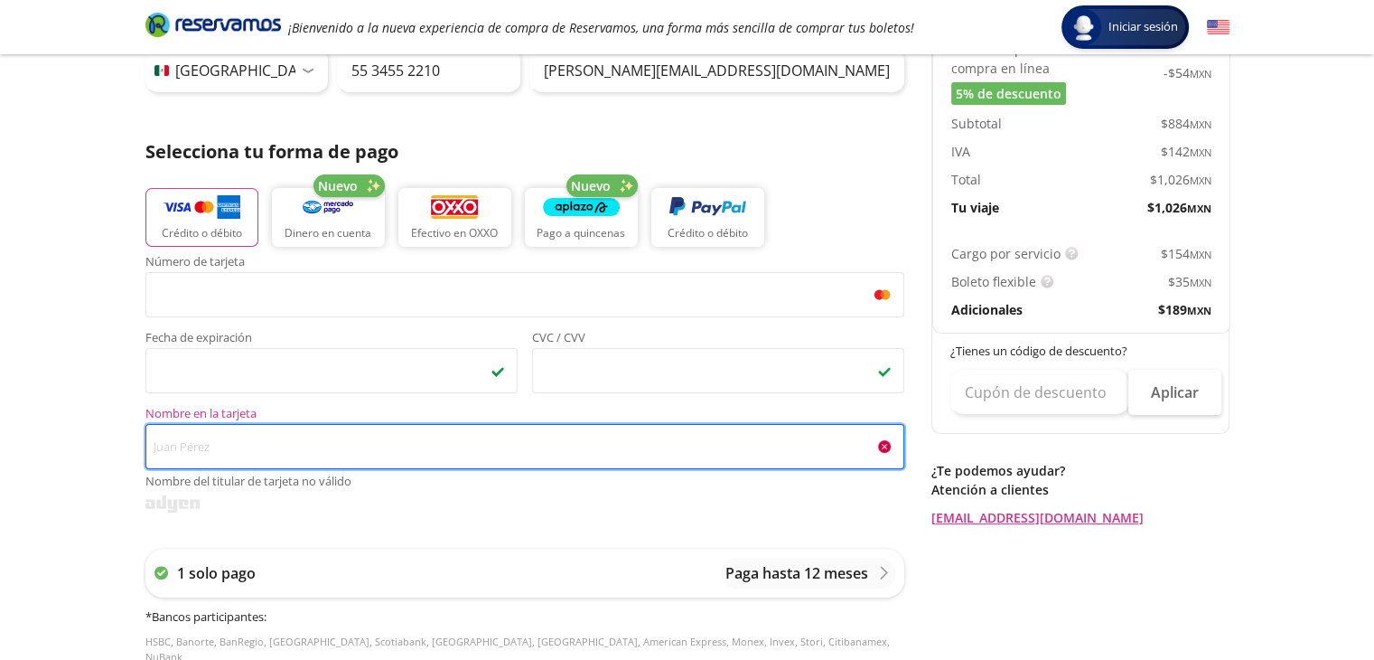
click at [181, 450] on input "Nombre en la tarjeta Nombre del titular de tarjeta no válido" at bounding box center [524, 446] width 759 height 45
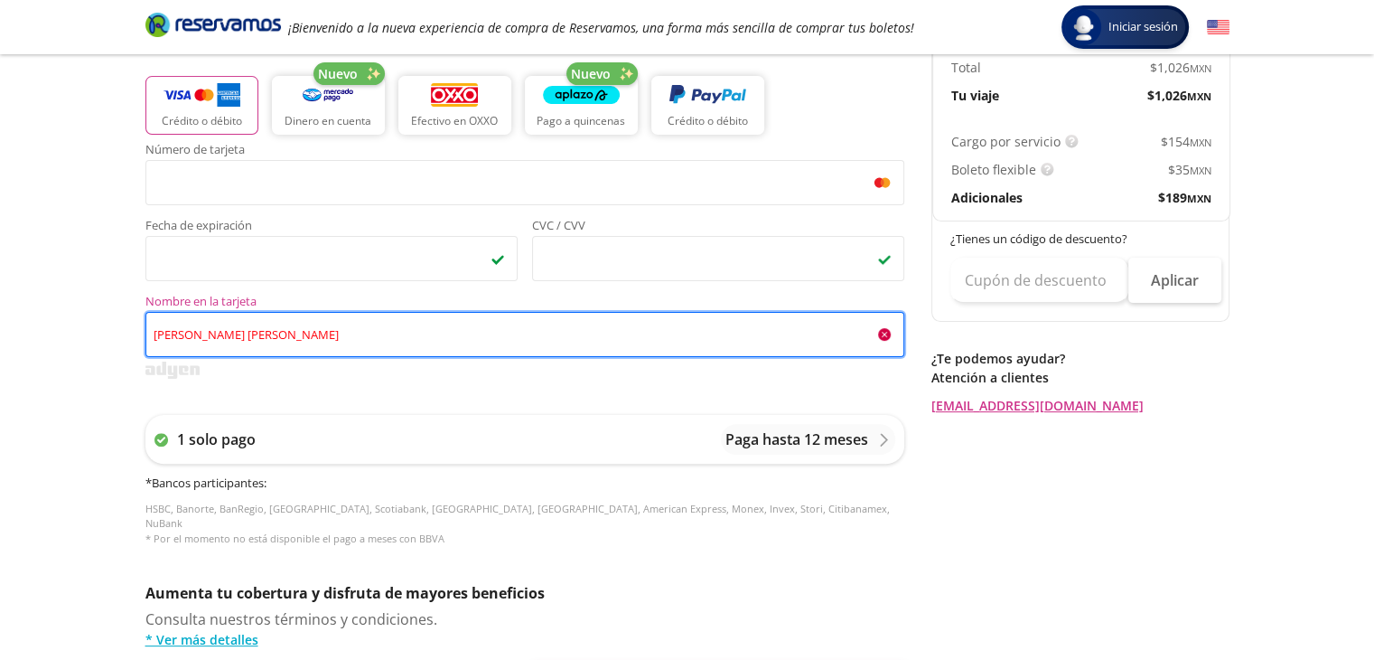
scroll to position [443, 0]
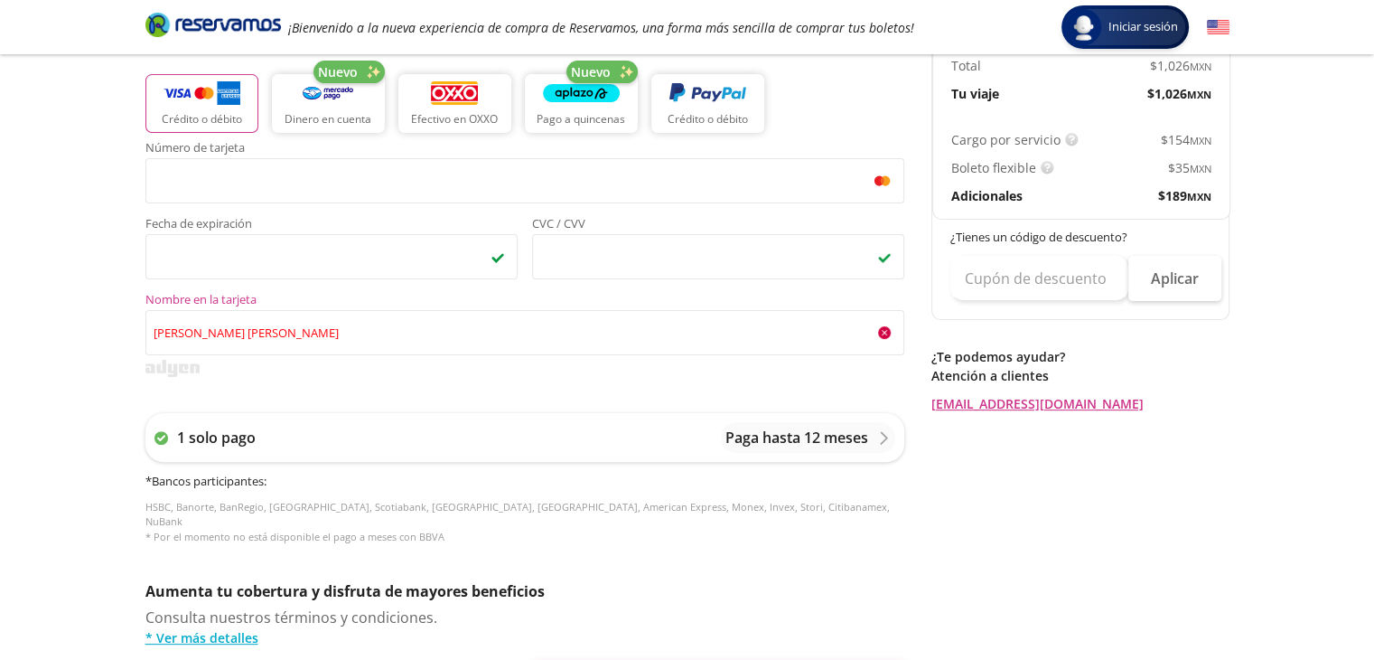
click at [997, 525] on div "Regresar a Horarios Completa tu compra en : 10:26 Pago total $ 1,214.90 MXN [PE…" at bounding box center [1080, 338] width 298 height 1315
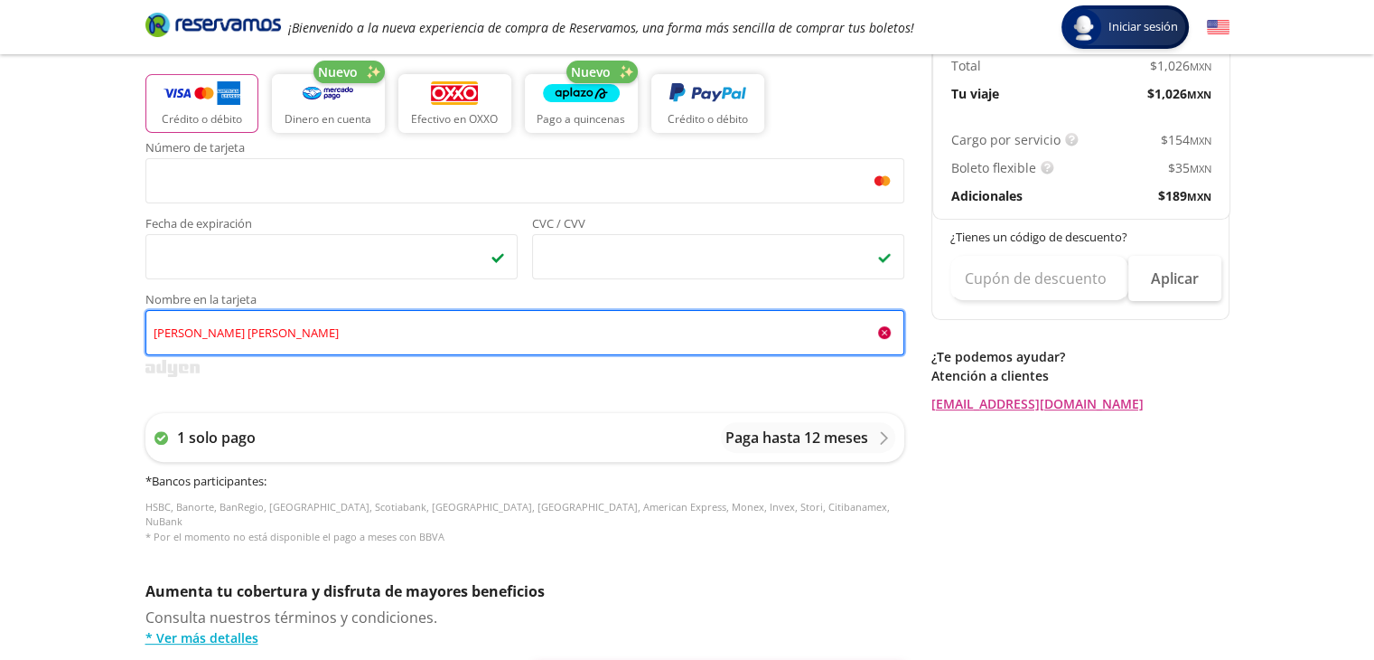
click at [206, 332] on input "[PERSON_NAME] [PERSON_NAME]" at bounding box center [524, 332] width 759 height 45
click at [279, 332] on input "[PERSON_NAME] [PERSON_NAME] [PERSON_NAME]" at bounding box center [524, 332] width 759 height 45
type input "[PERSON_NAME] [PERSON_NAME] [PERSON_NAME]"
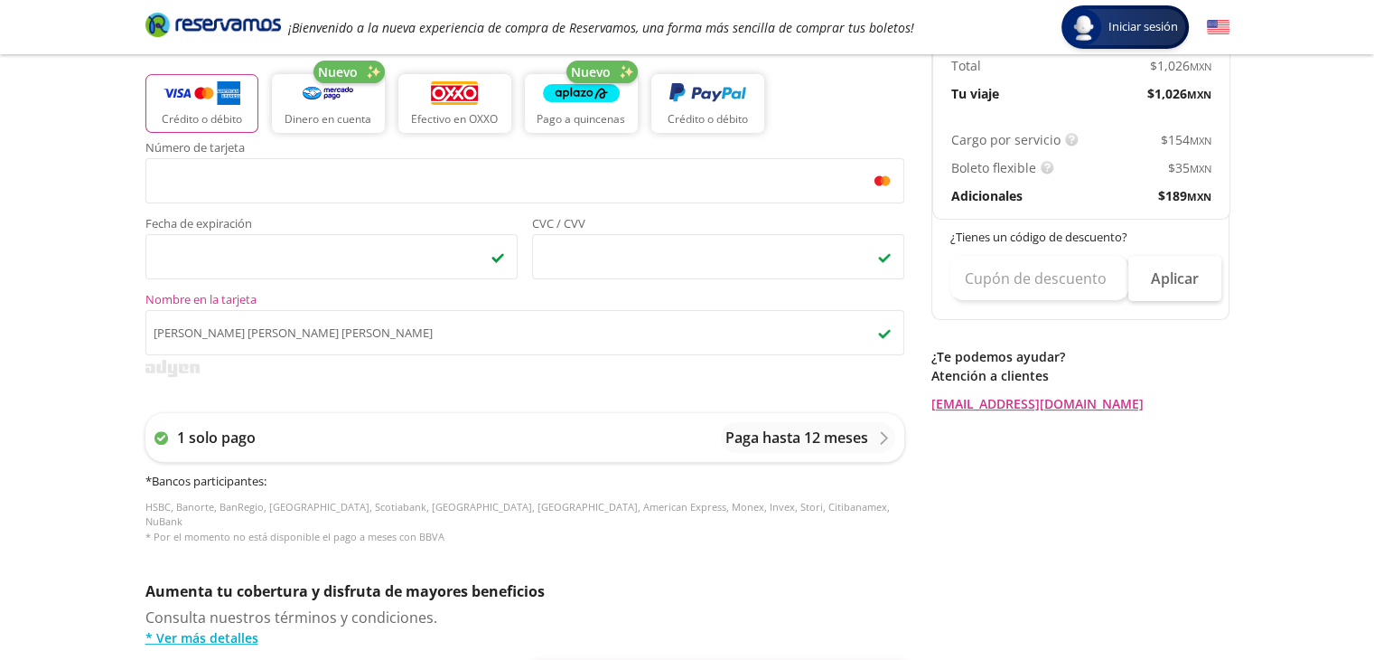
drag, startPoint x: 279, startPoint y: 332, endPoint x: 679, endPoint y: 377, distance: 402.7
click at [679, 377] on div "Número de tarjeta <p>Your browser does not support iframes.</p> Fecha de expira…" at bounding box center [524, 352] width 759 height 420
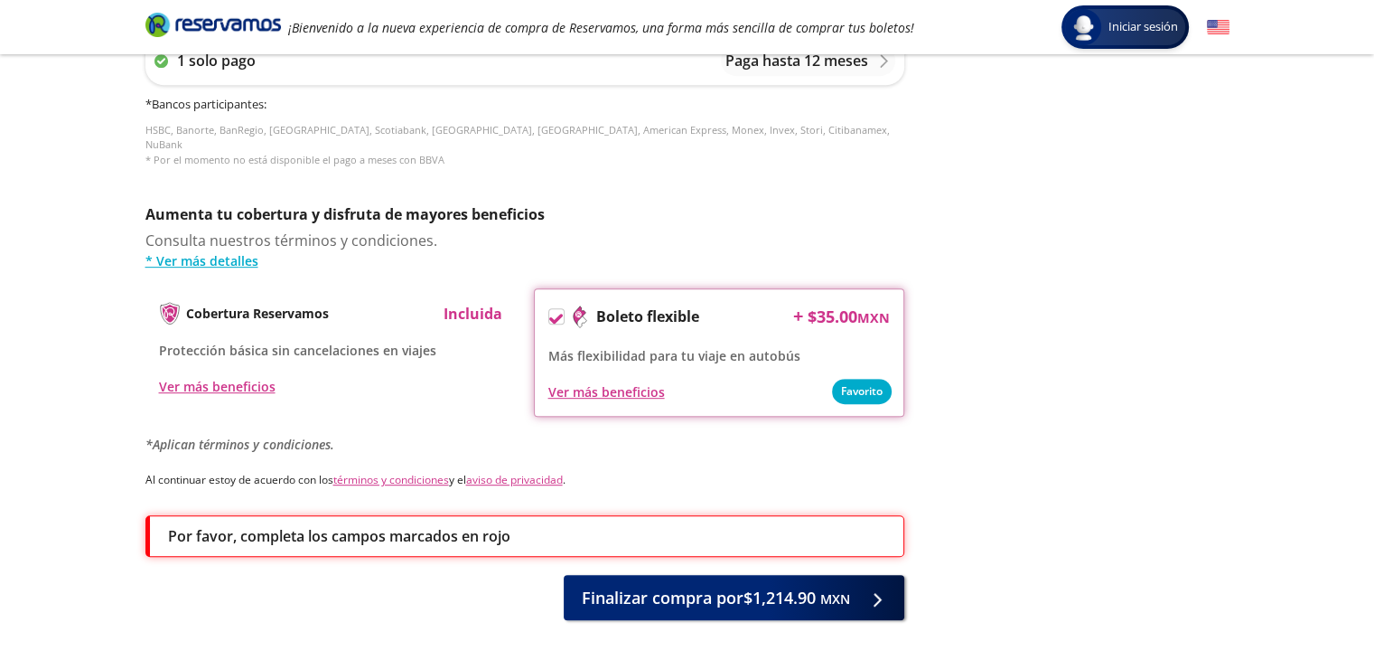
scroll to position [825, 0]
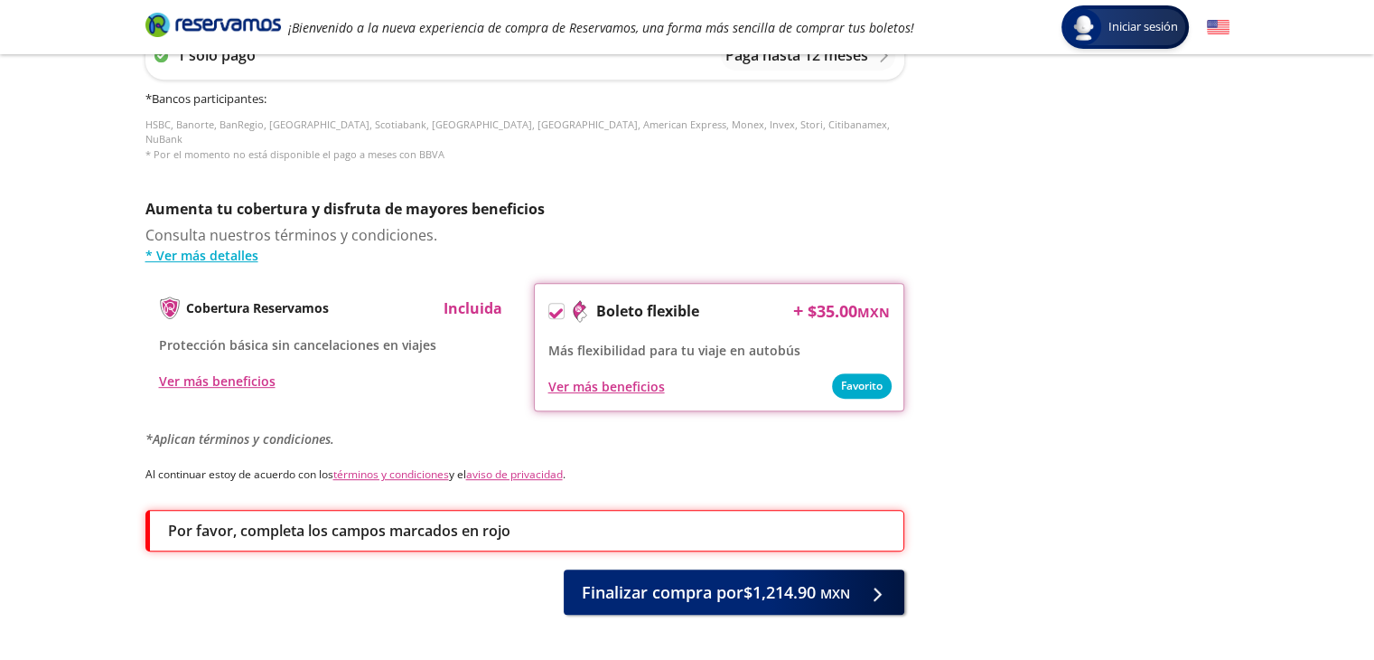
click at [557, 308] on icon at bounding box center [556, 313] width 14 height 10
click at [557, 308] on input "Boleto flexible" at bounding box center [555, 314] width 12 height 12
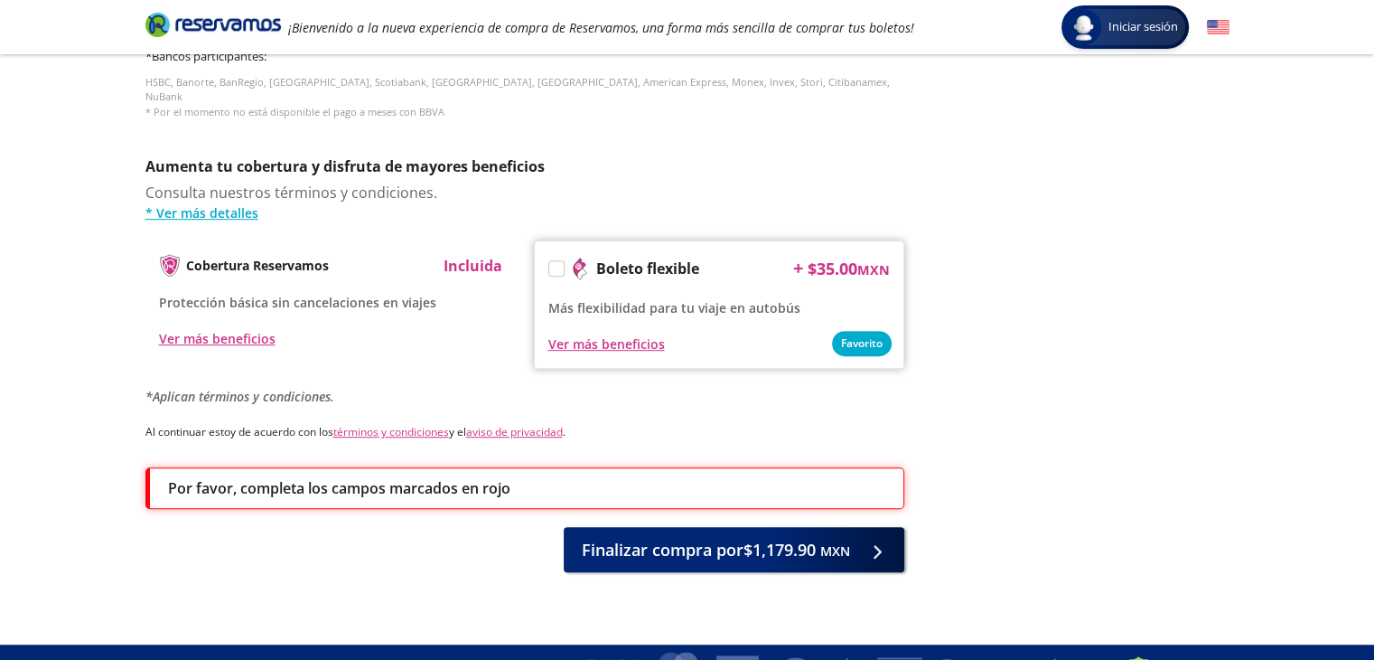
scroll to position [882, 0]
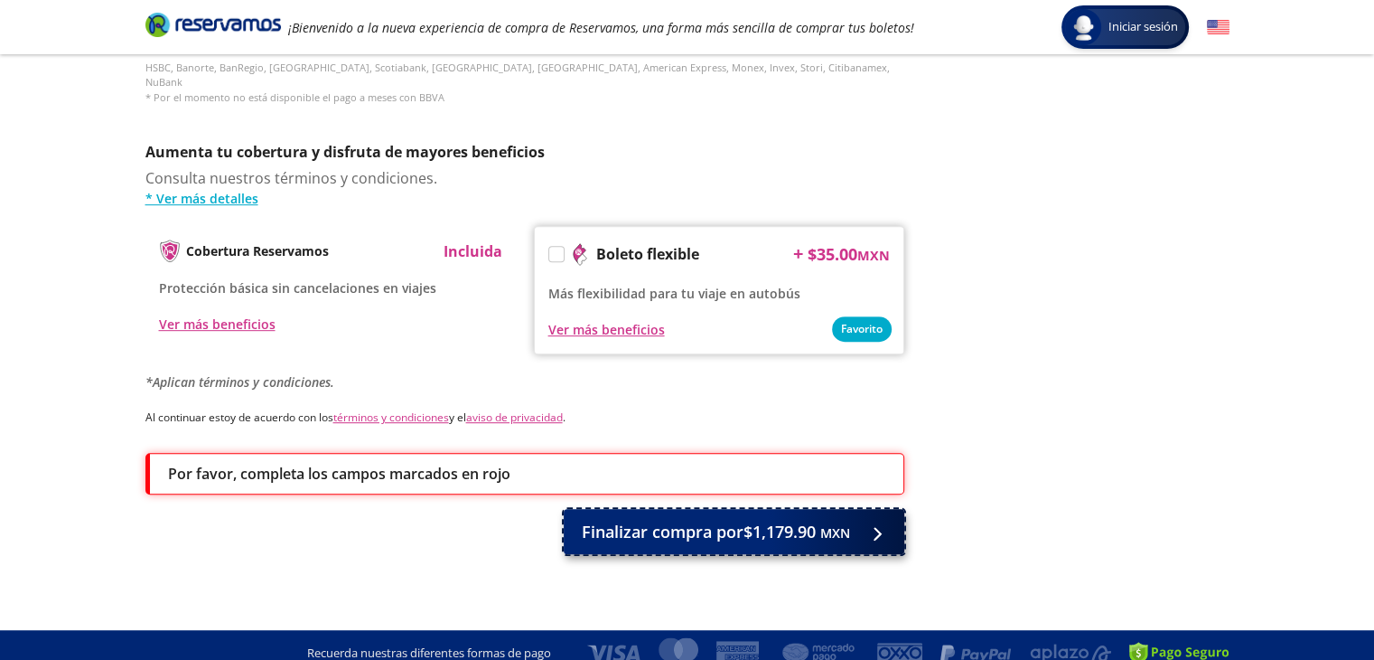
click at [724, 522] on span "Finalizar compra por $1,179.90 MXN" at bounding box center [716, 531] width 268 height 24
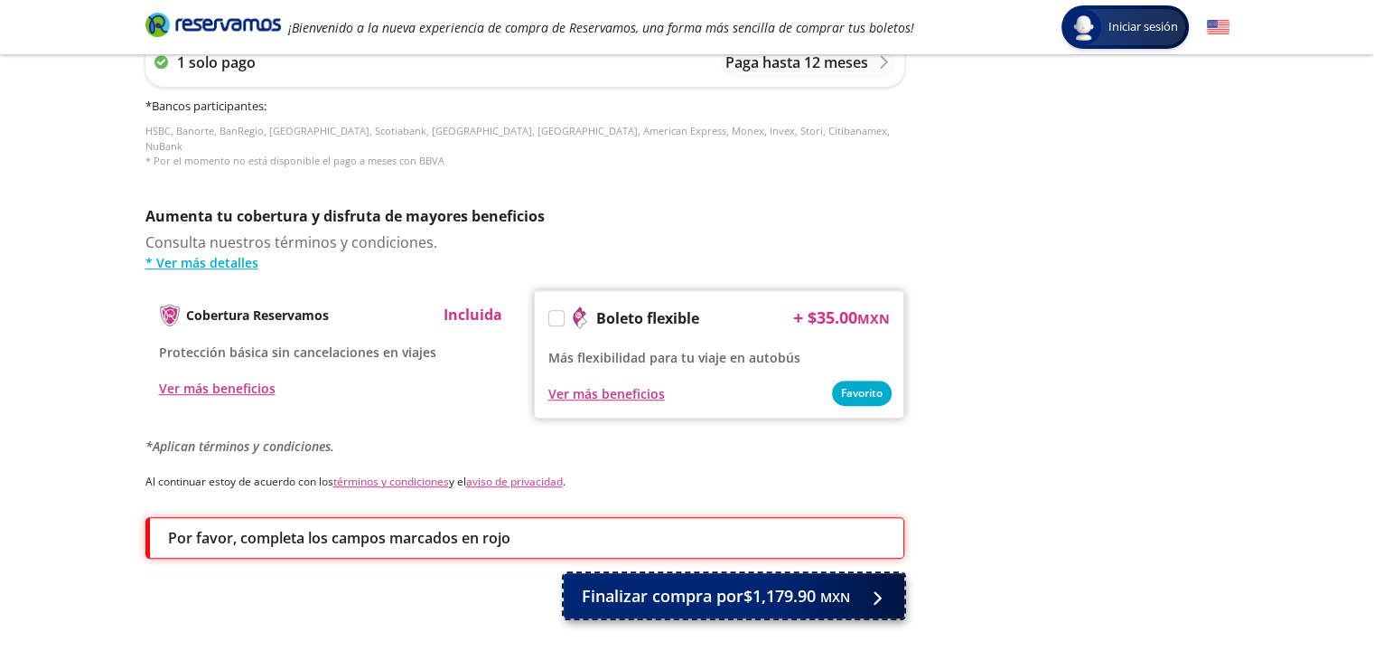
scroll to position [946, 0]
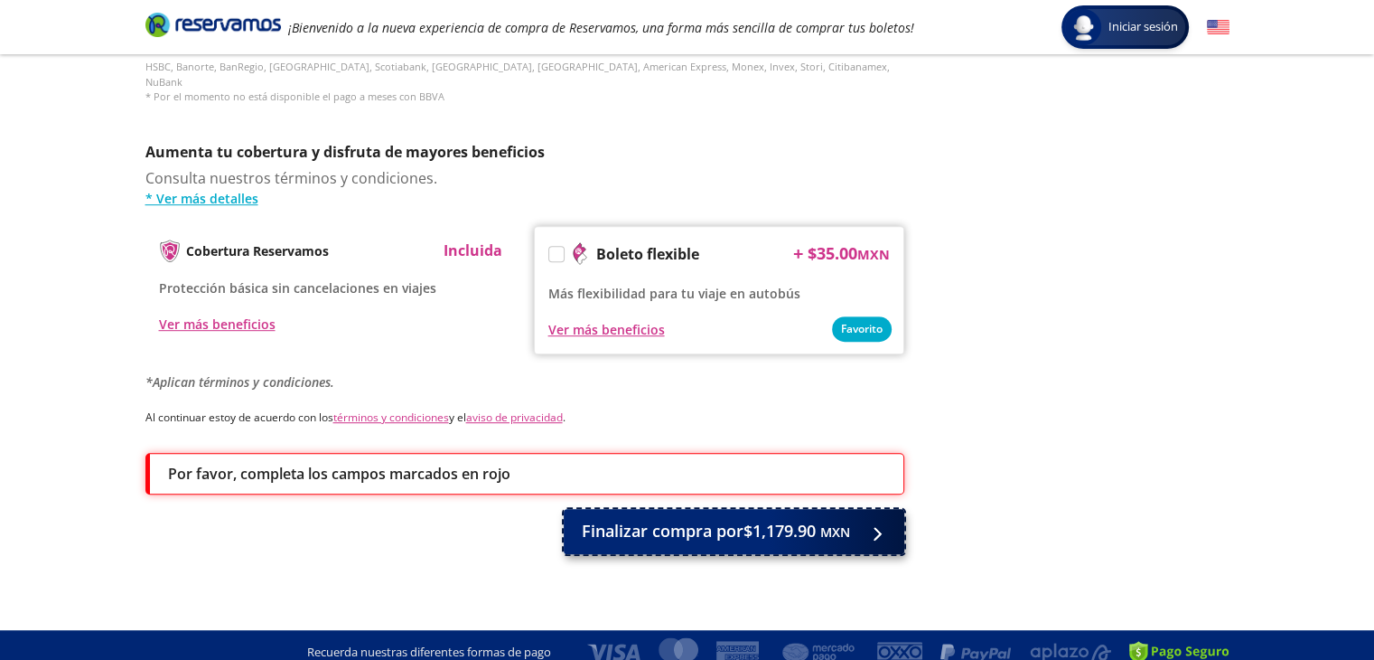
click at [876, 519] on div at bounding box center [872, 530] width 27 height 23
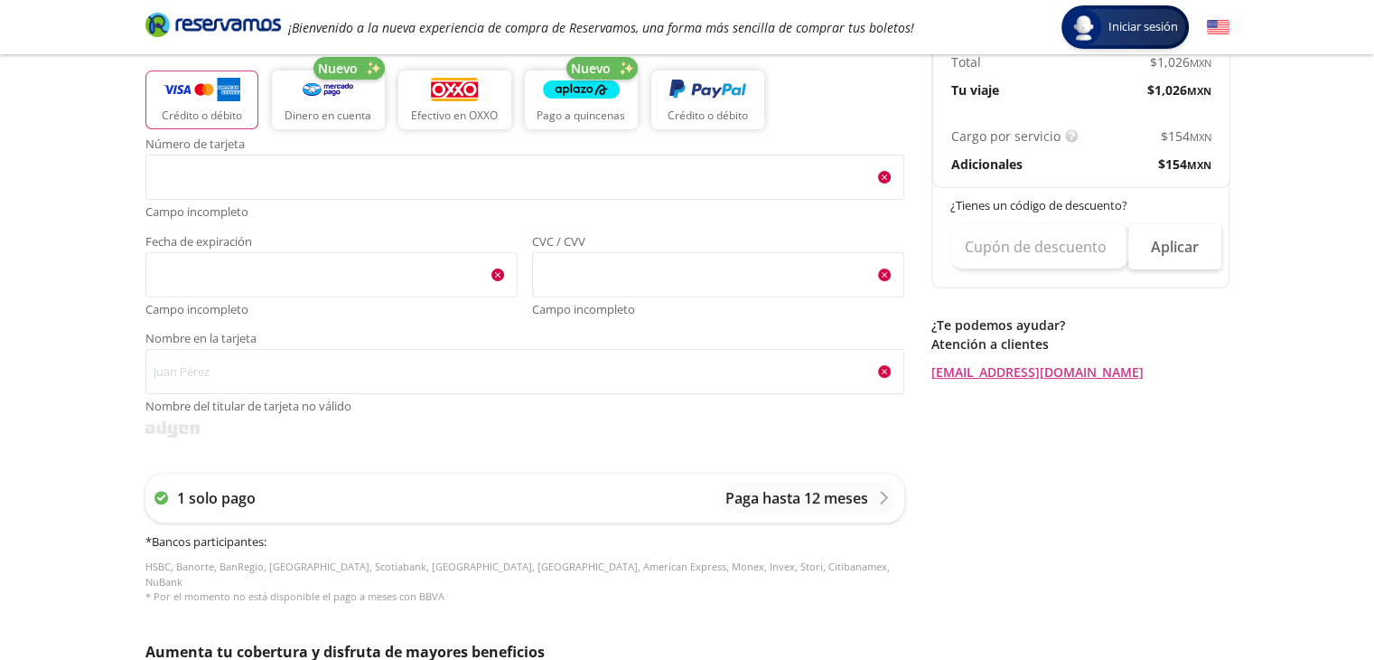
scroll to position [390, 0]
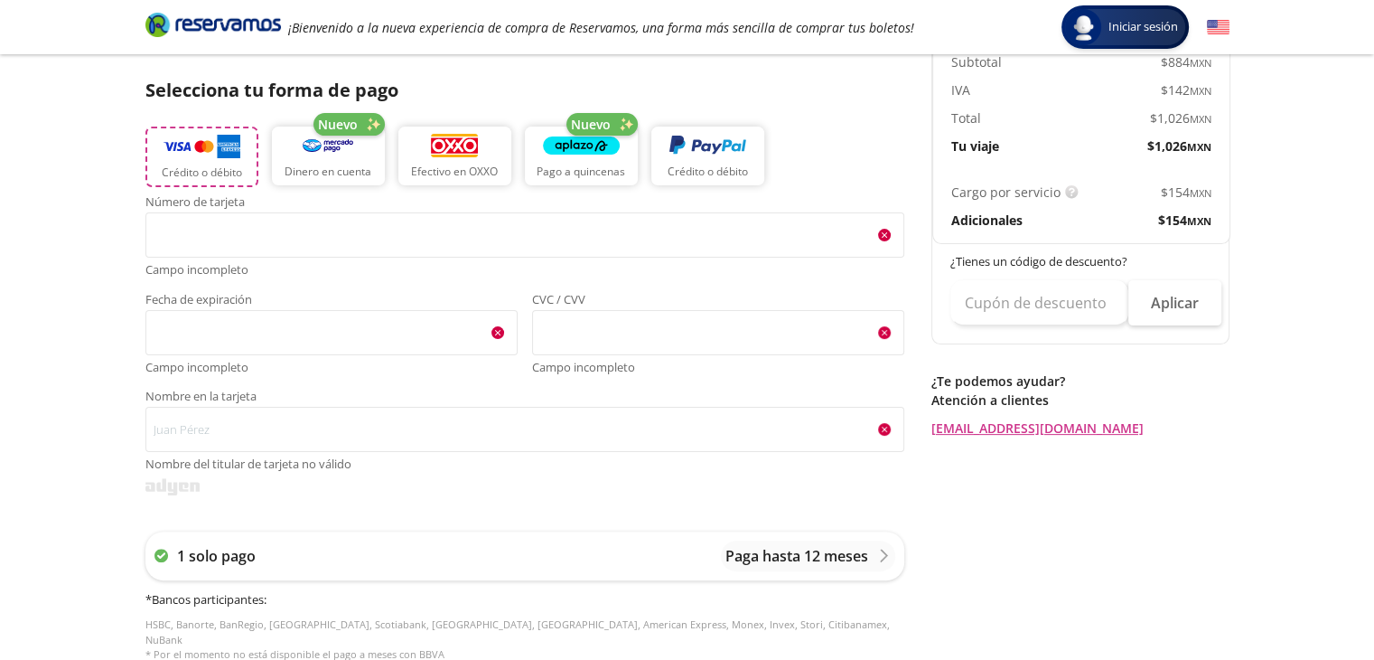
click at [159, 161] on button "Crédito o débito" at bounding box center [201, 156] width 113 height 61
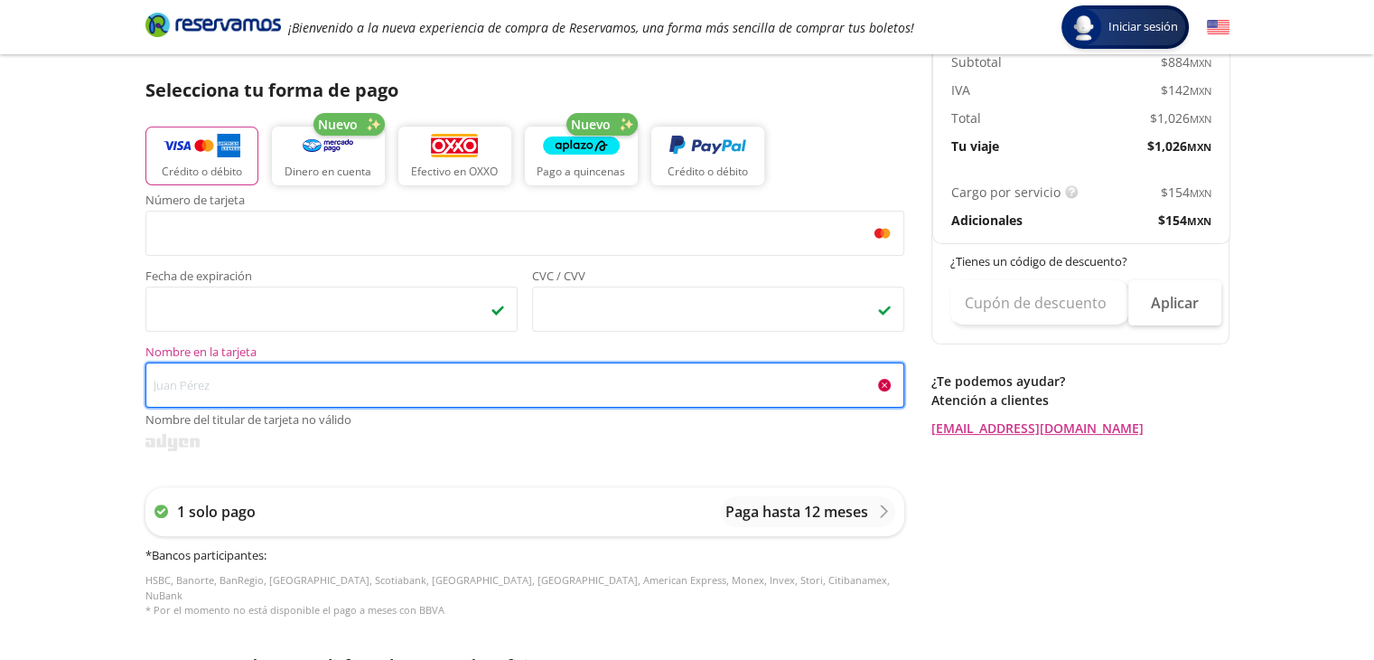
click at [217, 388] on input "Nombre en la tarjeta Nombre del titular de tarjeta no válido" at bounding box center [524, 384] width 759 height 45
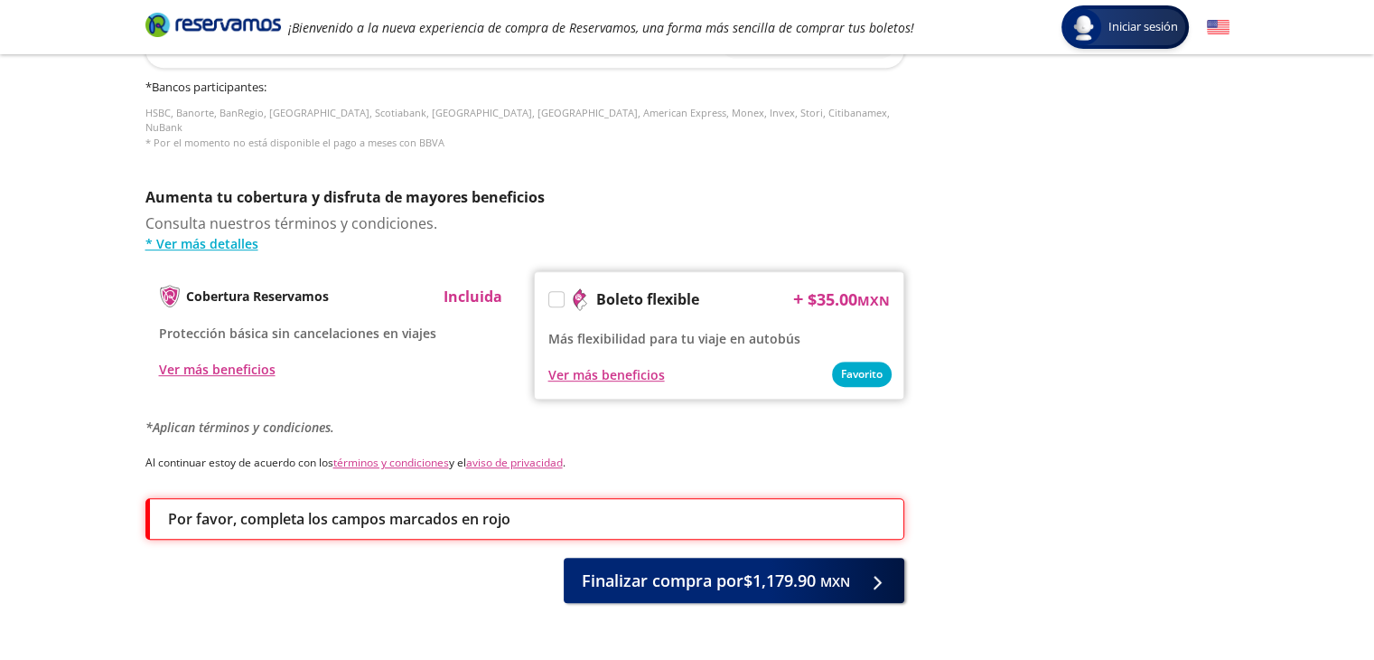
scroll to position [850, 0]
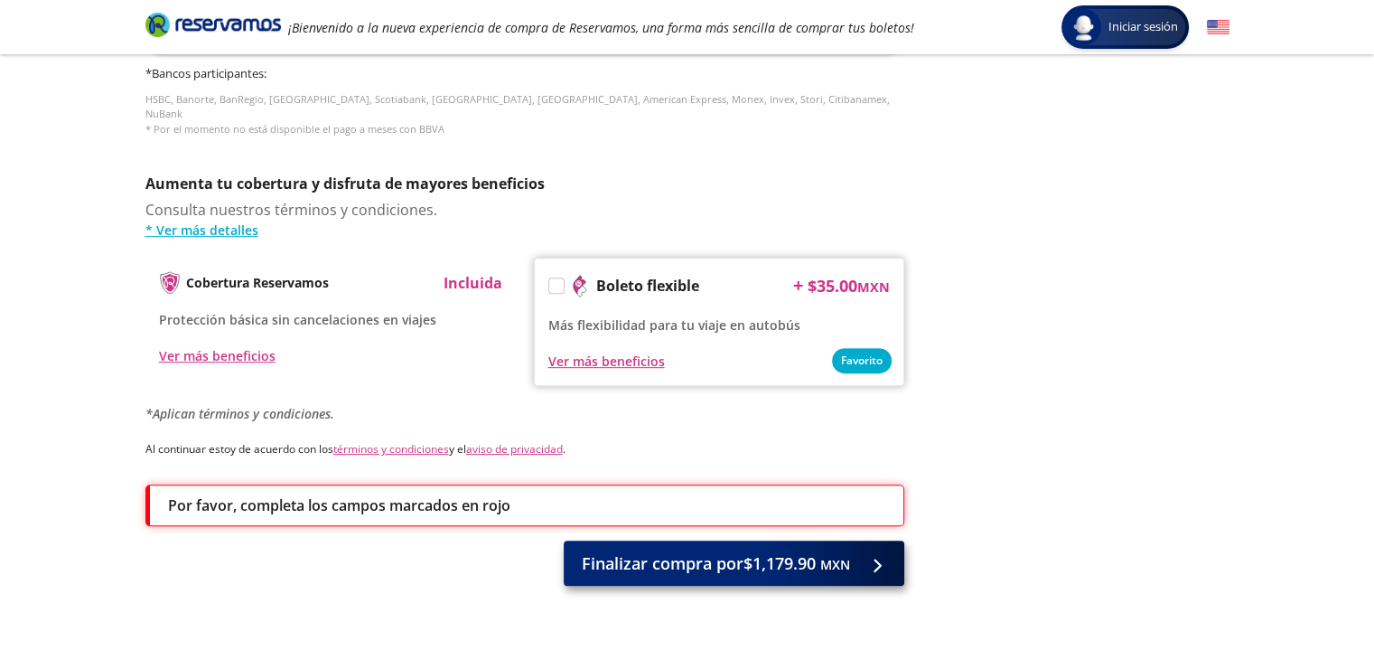
type input "[PERSON_NAME]"
click at [753, 551] on span "Finalizar compra por $1,179.90 MXN" at bounding box center [716, 563] width 268 height 24
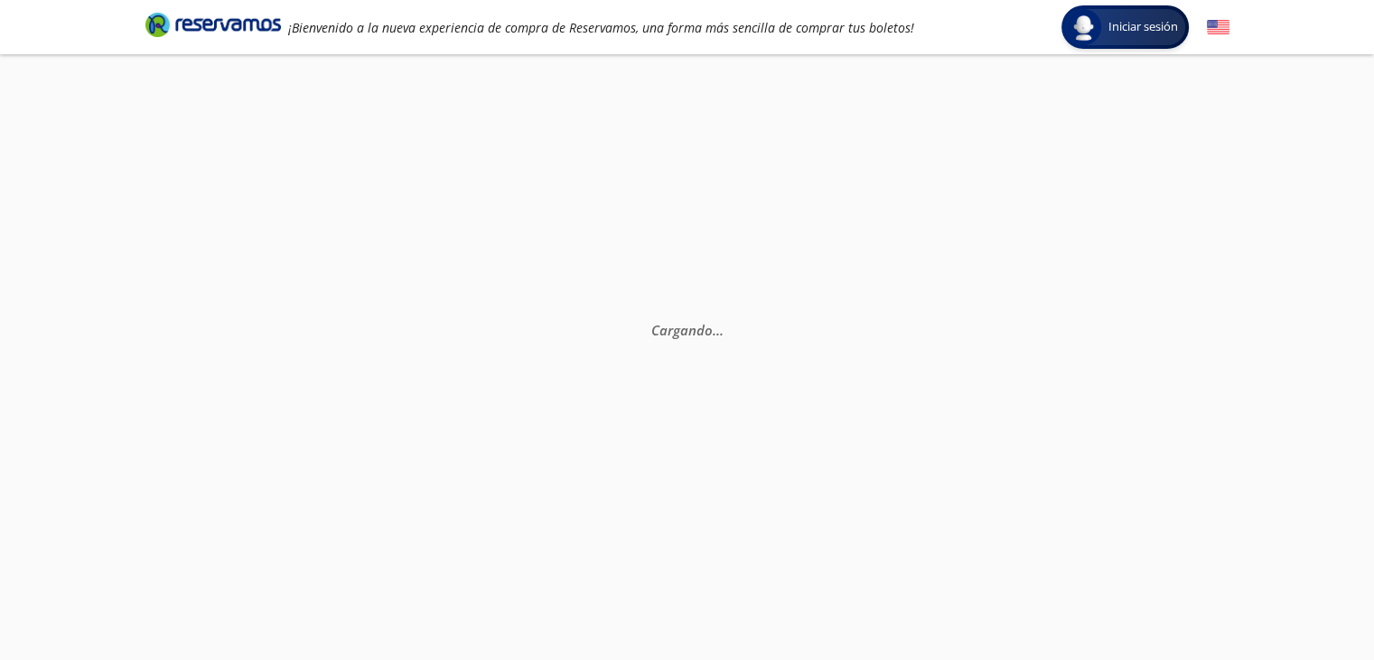
scroll to position [0, 0]
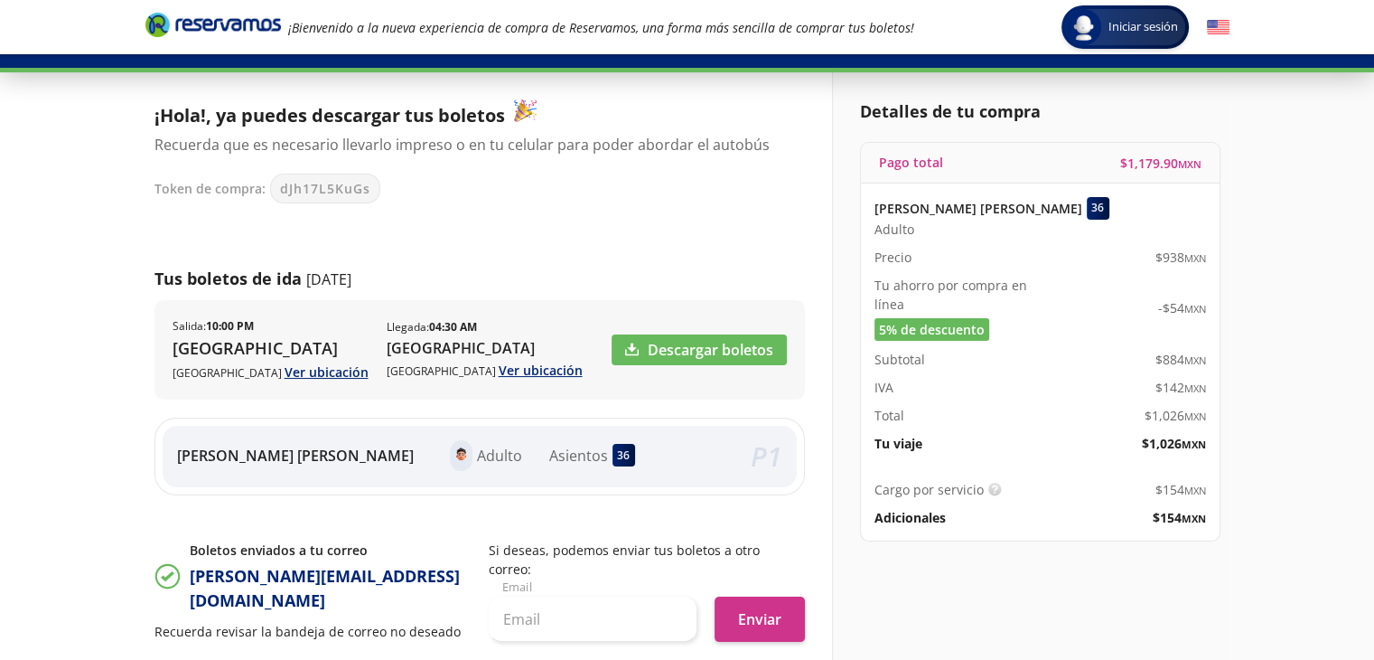
scroll to position [62, 0]
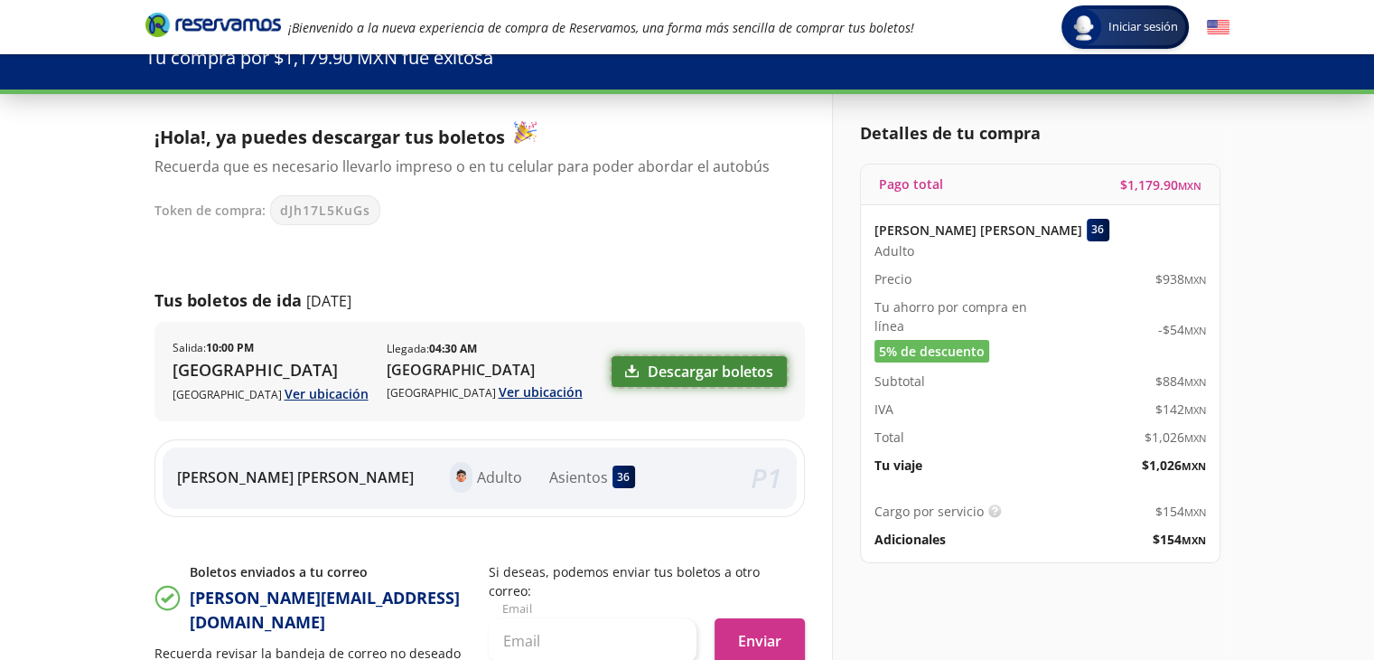
click at [648, 372] on link "Descargar boletos" at bounding box center [699, 371] width 175 height 31
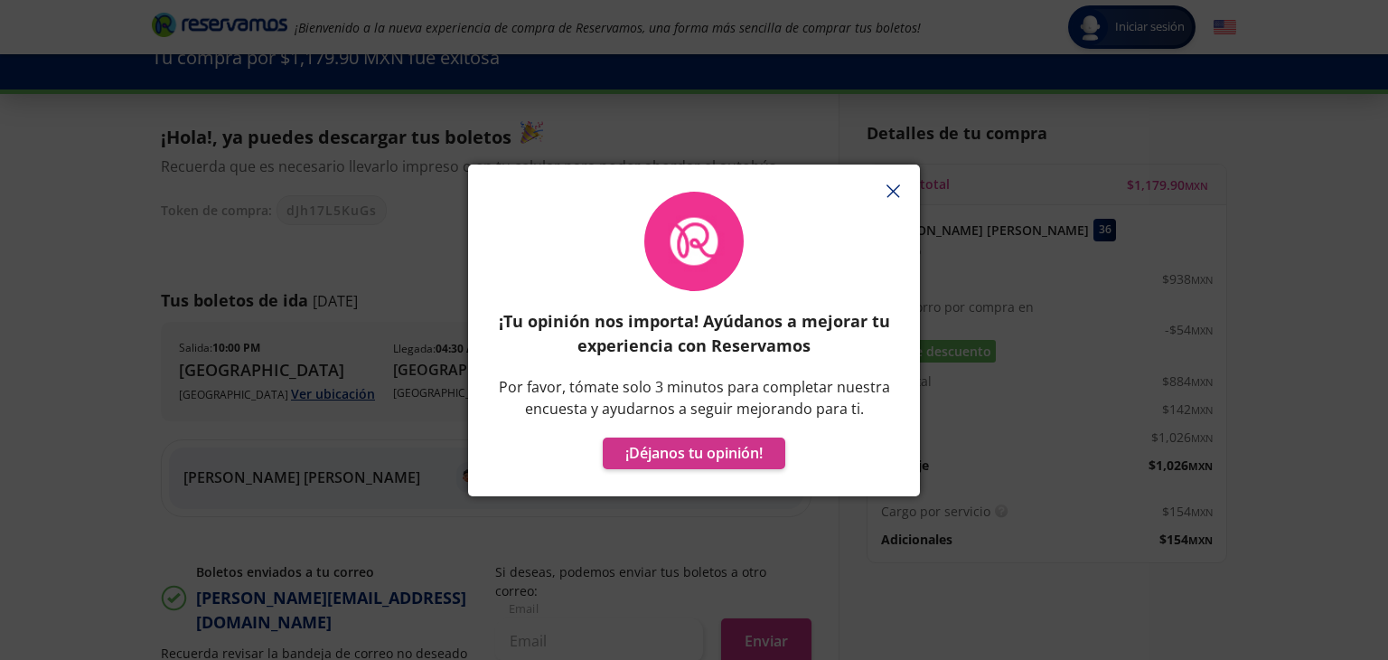
click at [892, 185] on icon "button" at bounding box center [893, 191] width 14 height 14
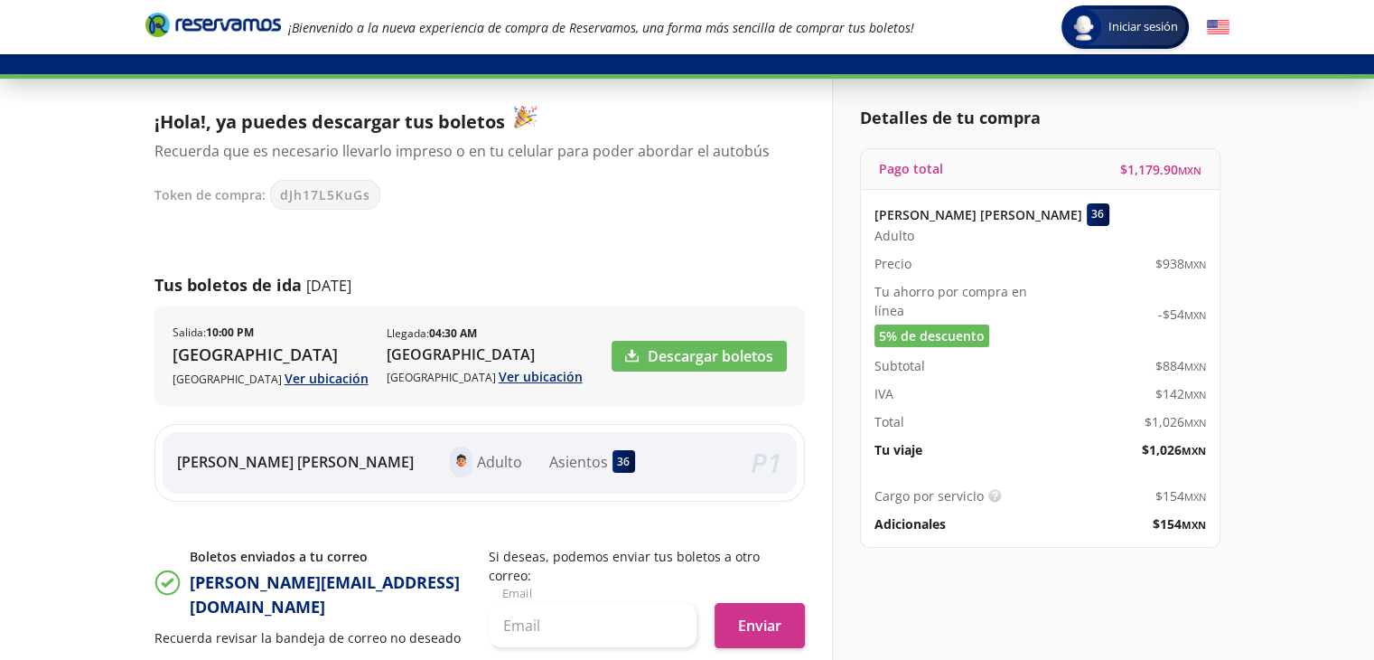
scroll to position [0, 0]
